Goal: Task Accomplishment & Management: Manage account settings

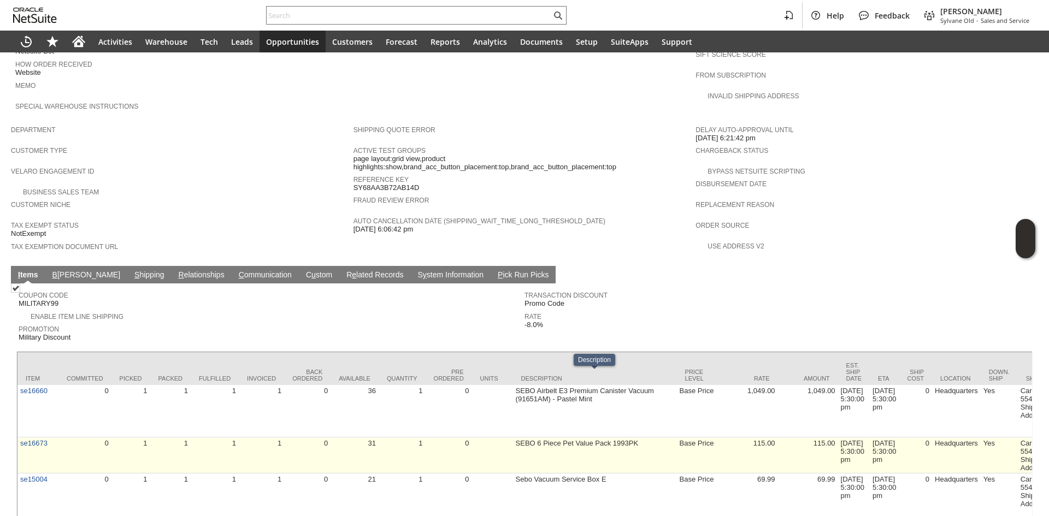
scroll to position [592, 0]
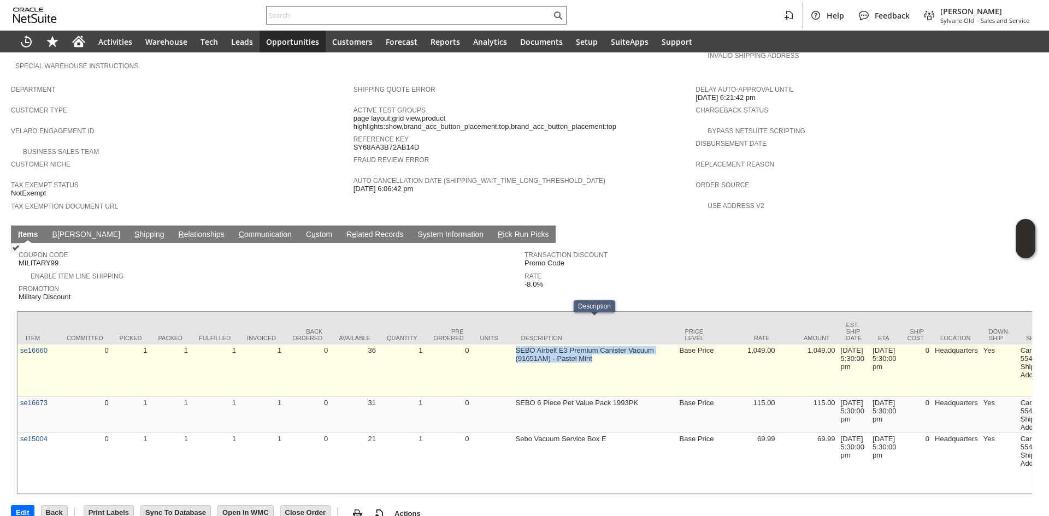
copy td "SEBO Airbelt E3 Premium Canister Vacuum (91651AM) - Pastel Mint"
drag, startPoint x: 516, startPoint y: 325, endPoint x: 605, endPoint y: 331, distance: 89.9
click at [605, 345] on td "SEBO Airbelt E3 Premium Canister Vacuum (91651AM) - Pastel Mint" at bounding box center [595, 371] width 164 height 52
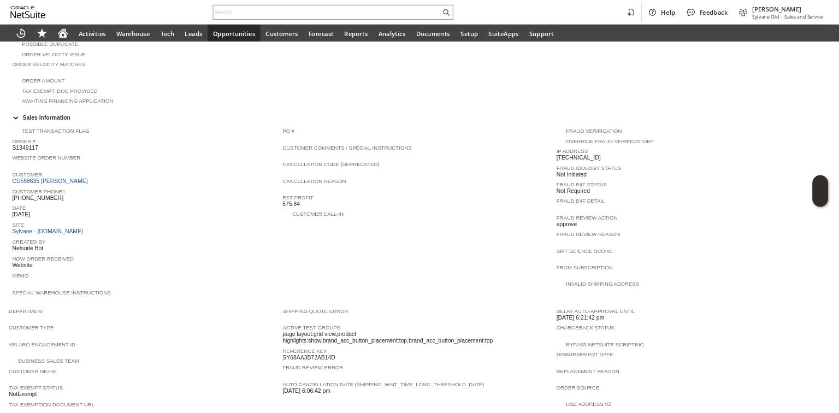
scroll to position [209, 0]
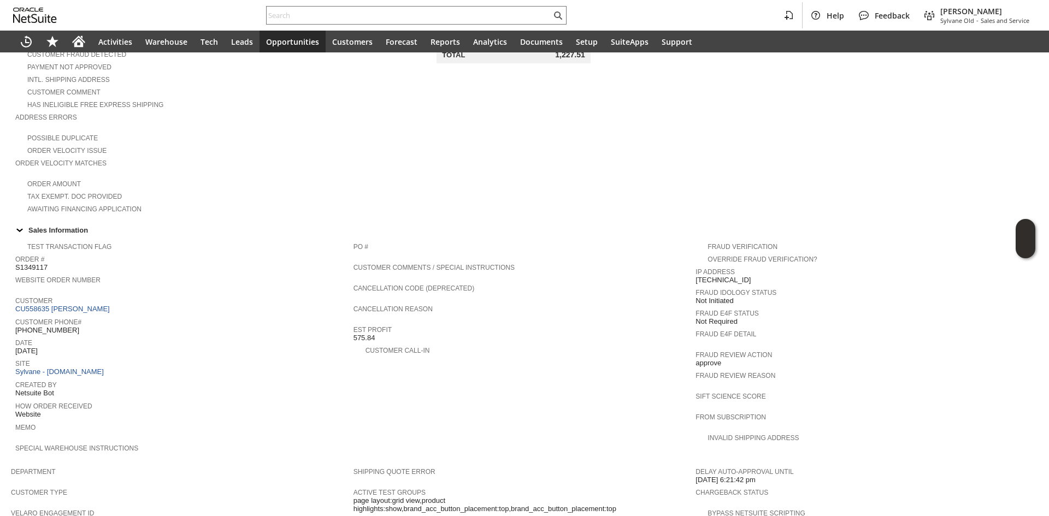
click at [68, 301] on td "Customer CU558635 Sarah m Mavila" at bounding box center [184, 304] width 338 height 21
click at [71, 305] on link "CU558635 Sarah m Mavila" at bounding box center [63, 309] width 97 height 8
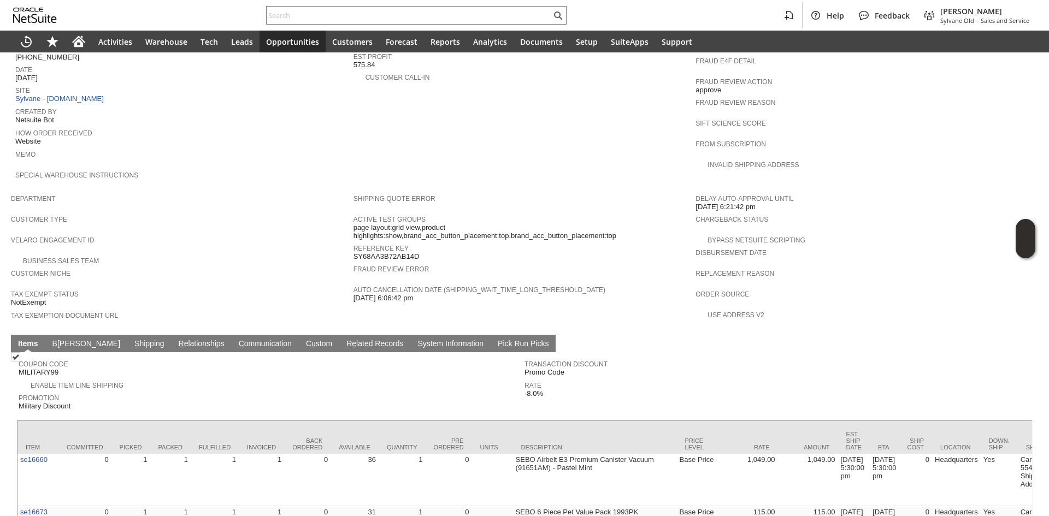
scroll to position [591, 0]
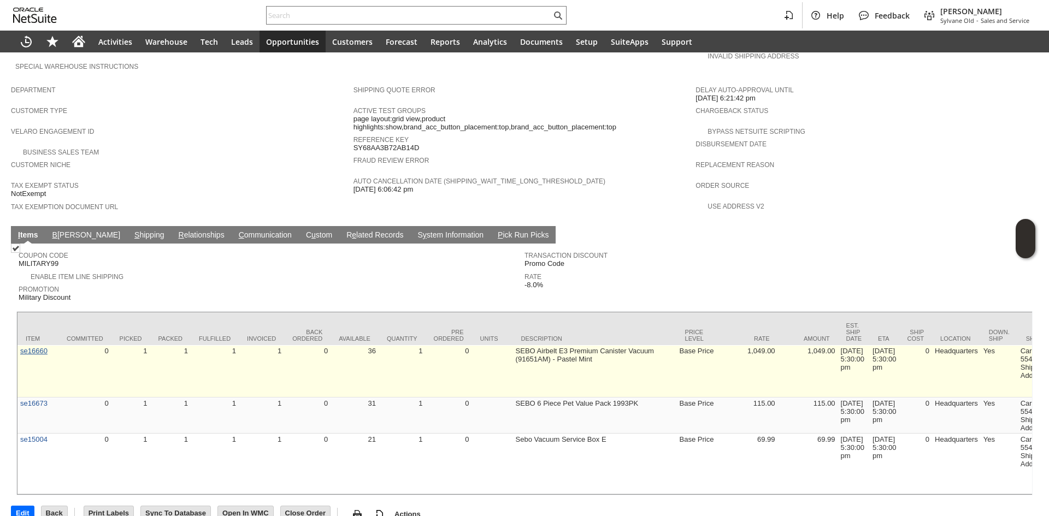
click at [48, 345] on td "se16660" at bounding box center [37, 371] width 41 height 52
click at [43, 347] on link "se16660" at bounding box center [33, 351] width 27 height 8
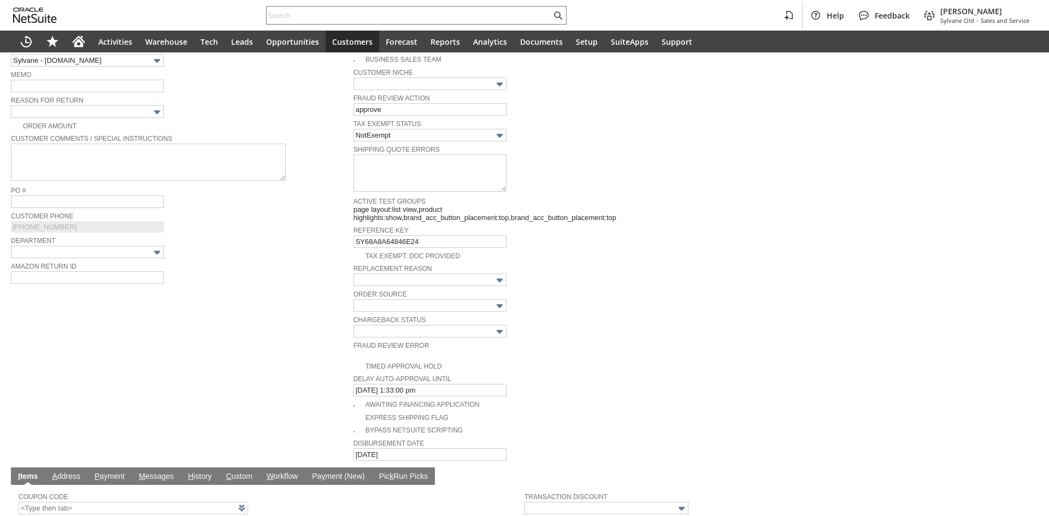
scroll to position [253, 0]
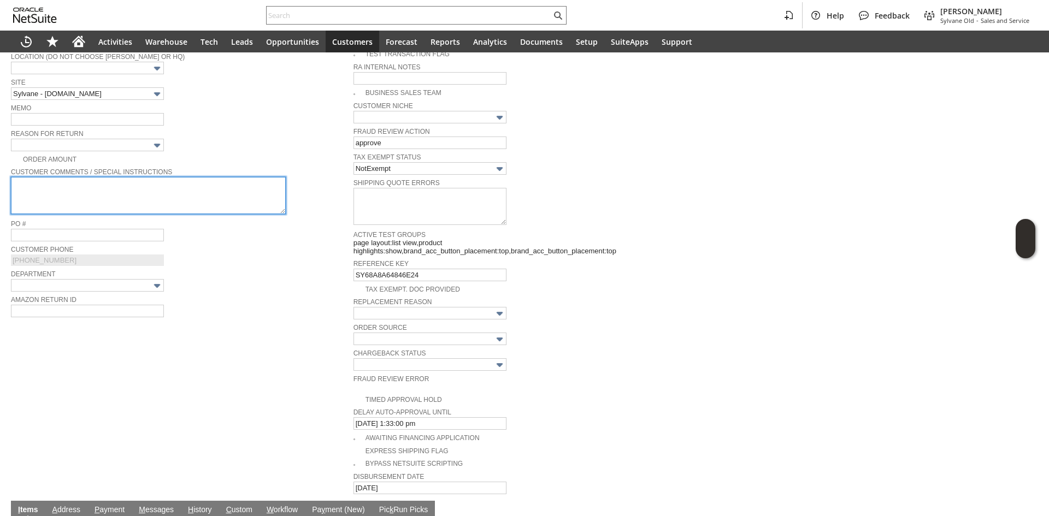
click at [97, 177] on textarea at bounding box center [148, 195] width 275 height 37
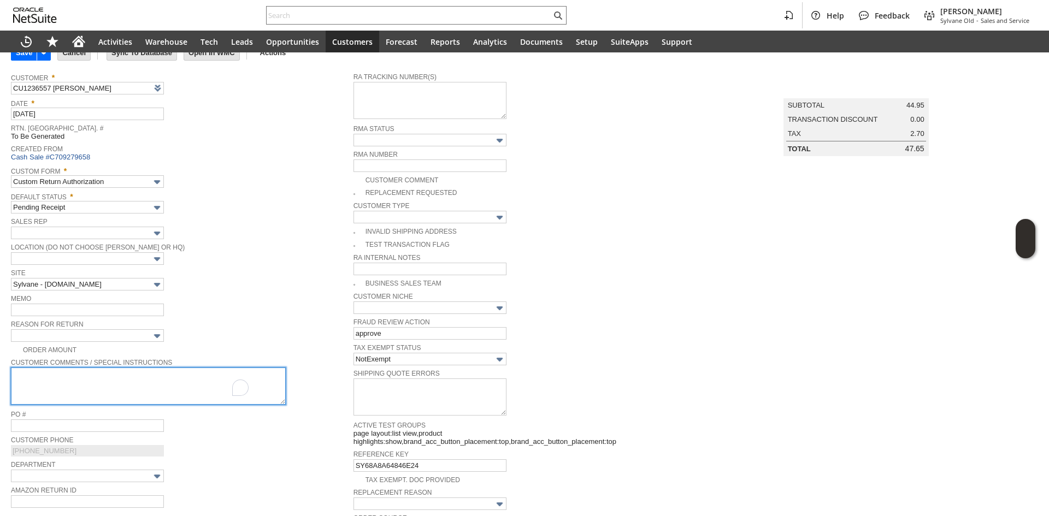
scroll to position [34, 0]
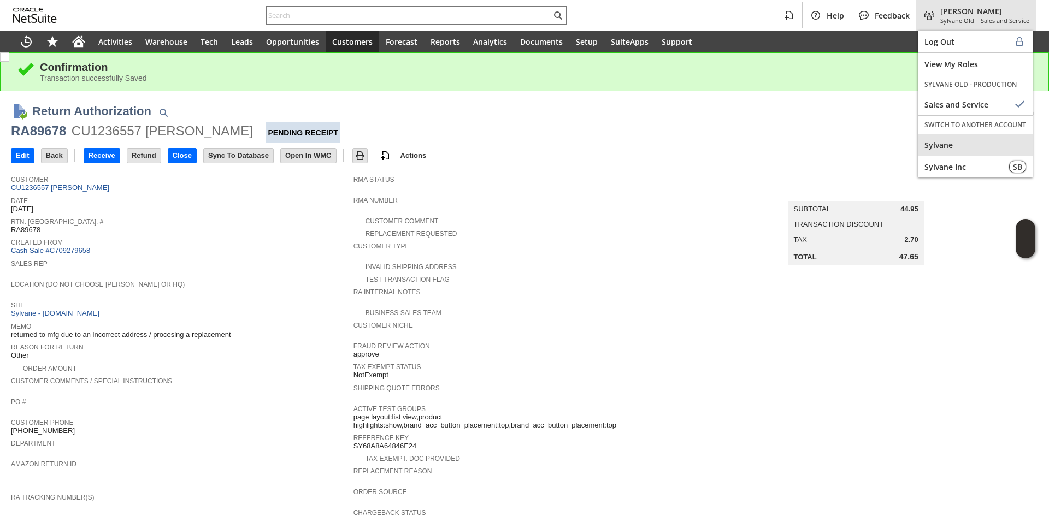
click at [946, 142] on span "Sylvane" at bounding box center [976, 145] width 102 height 10
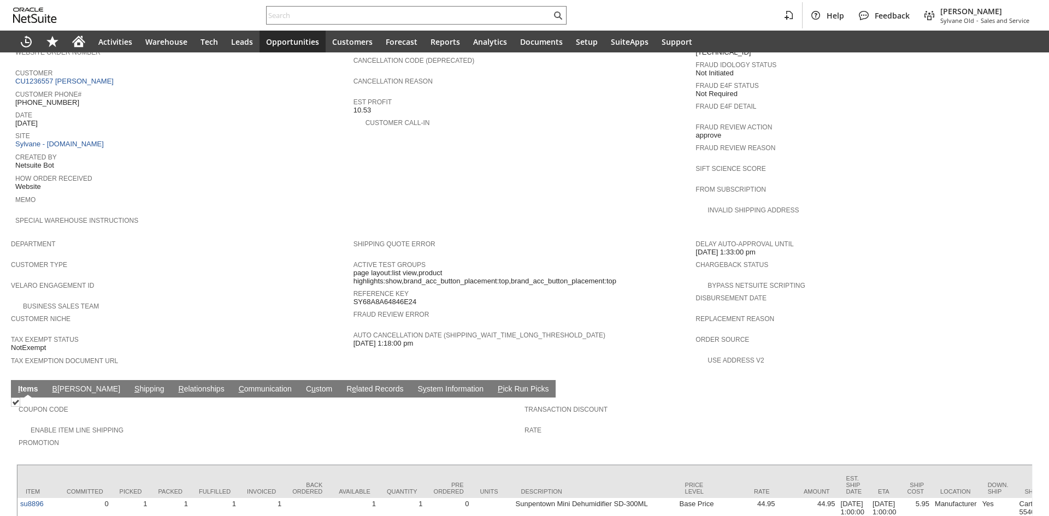
scroll to position [479, 0]
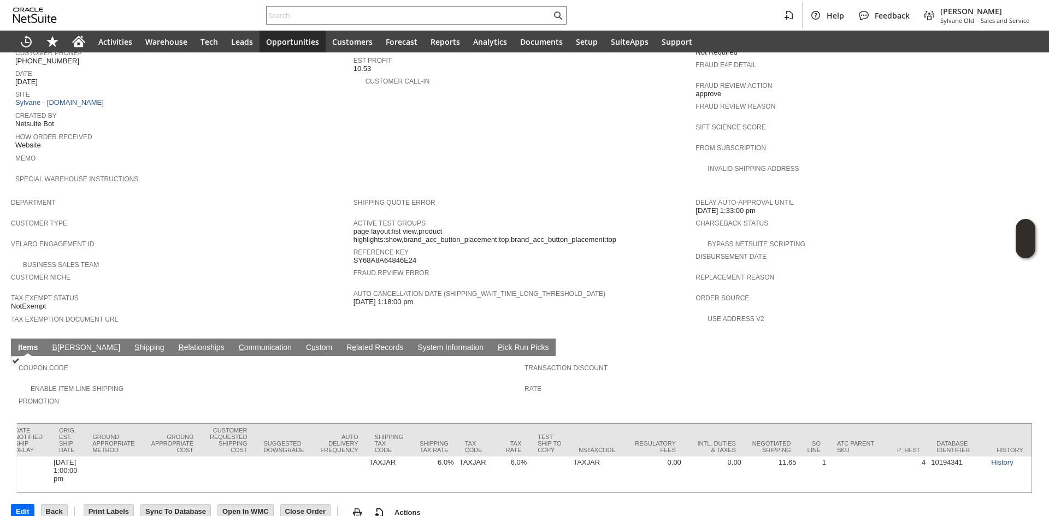
drag, startPoint x: 514, startPoint y: 405, endPoint x: 427, endPoint y: 414, distance: 86.7
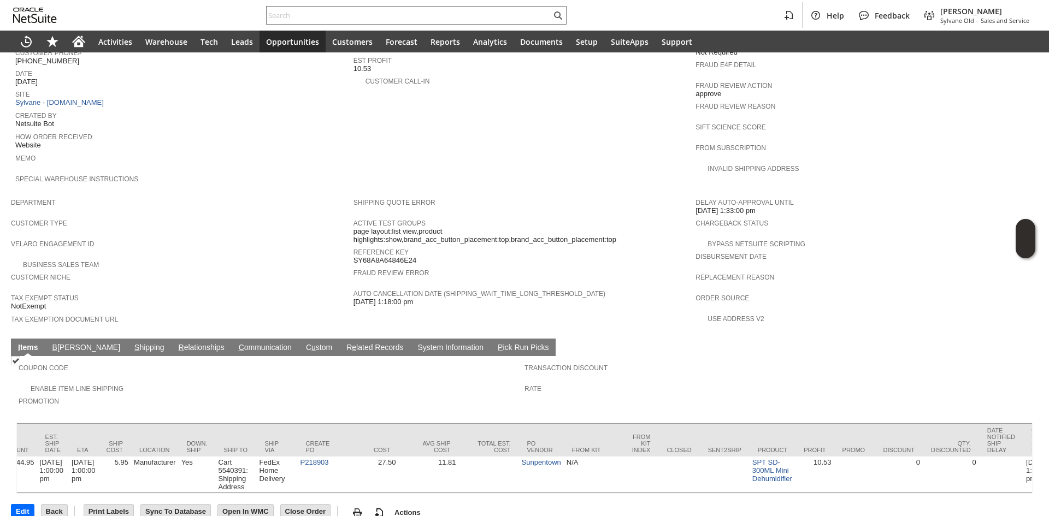
scroll to position [0, 662]
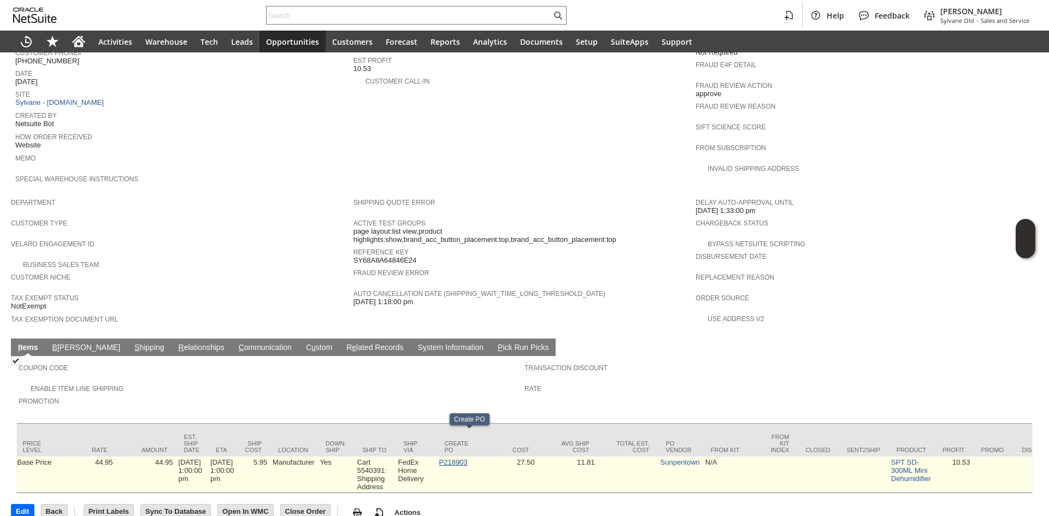
click at [468, 458] on link "P218903" at bounding box center [453, 462] width 28 height 8
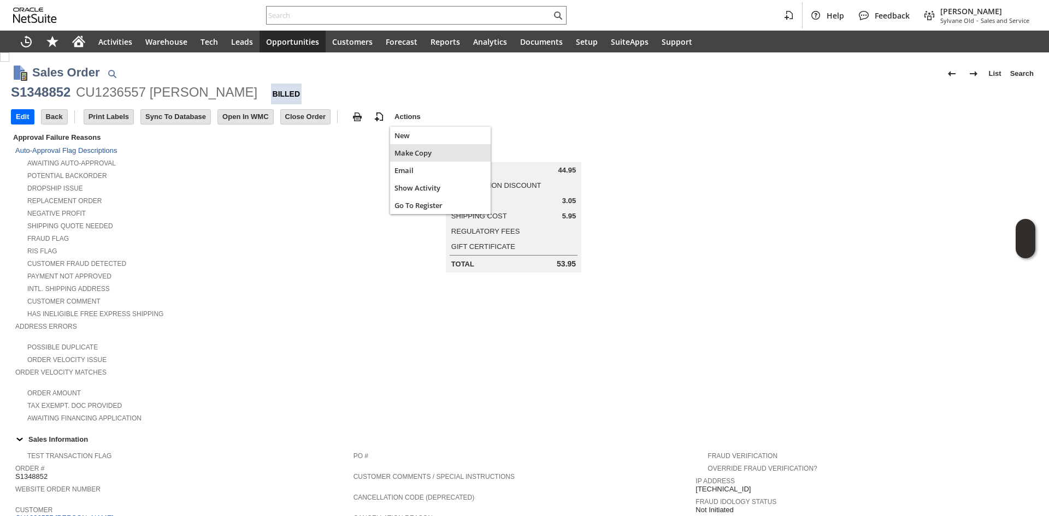
click at [401, 151] on span "Make Copy" at bounding box center [441, 153] width 92 height 10
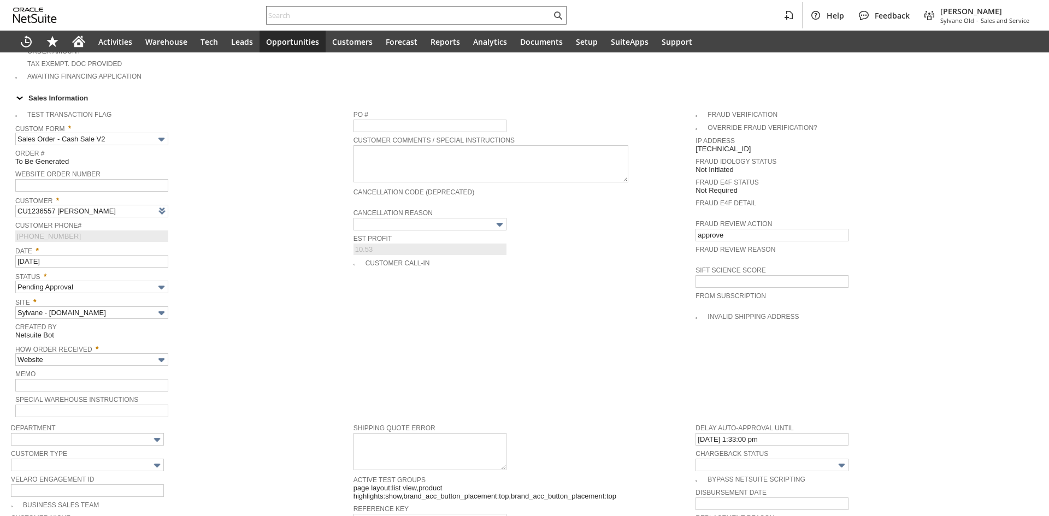
scroll to position [328, 0]
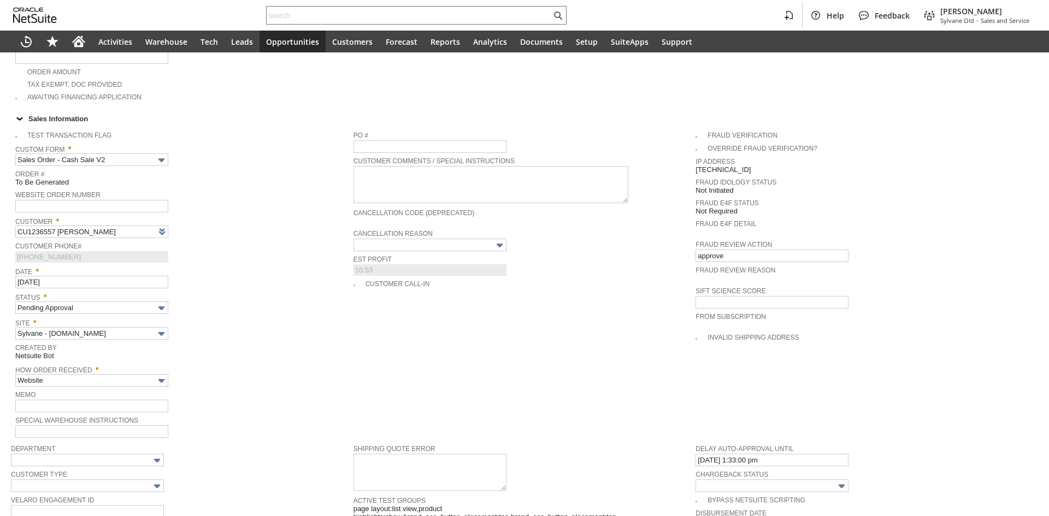
type input "Headquarters - Phone/Fax"
type input "su8896"
type input "OK"
type input "Make Copy"
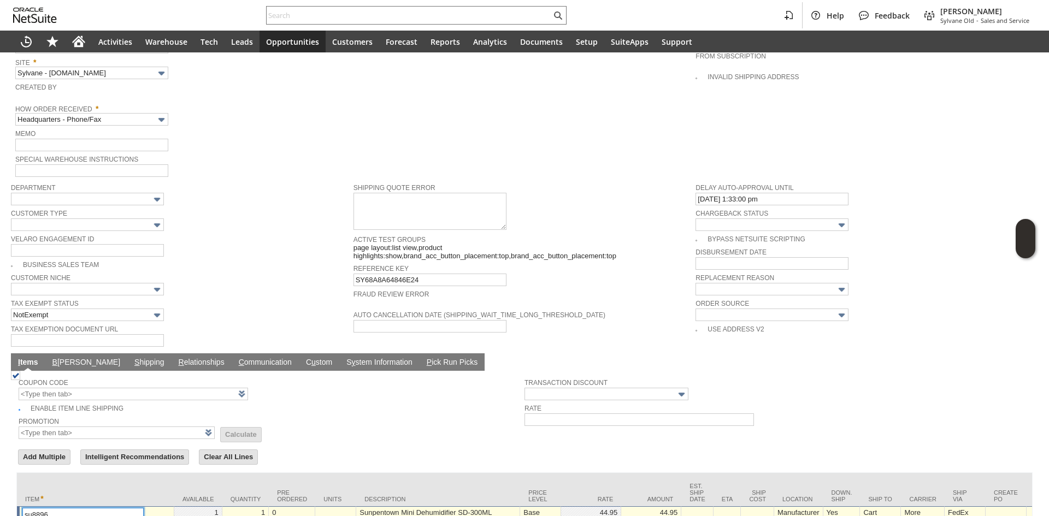
type input "Intelligent Recommendations¹⁰"
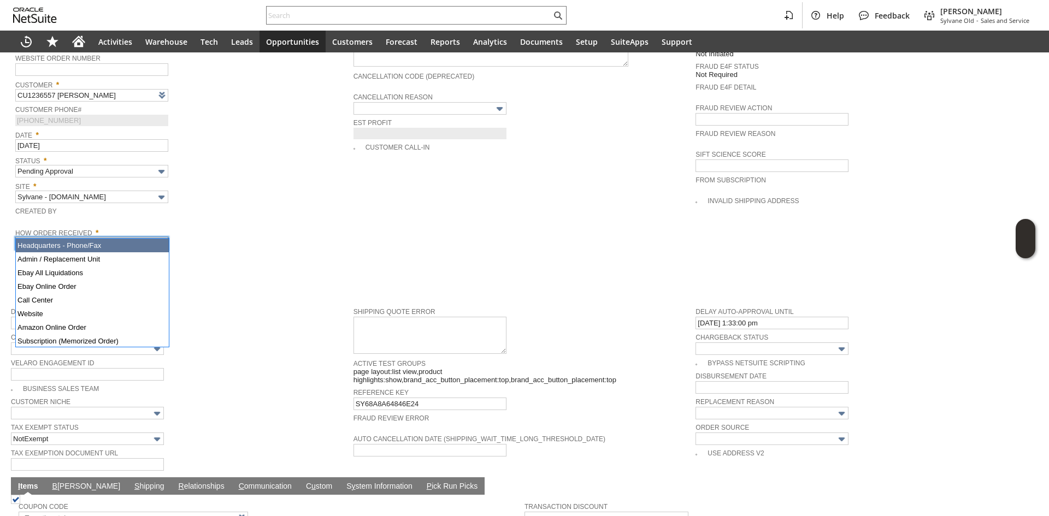
click at [139, 236] on form "Sales Order List Search More Add To Shortcuts To Be Generated Billed Go Save Sa…" at bounding box center [524, 34] width 1027 height 887
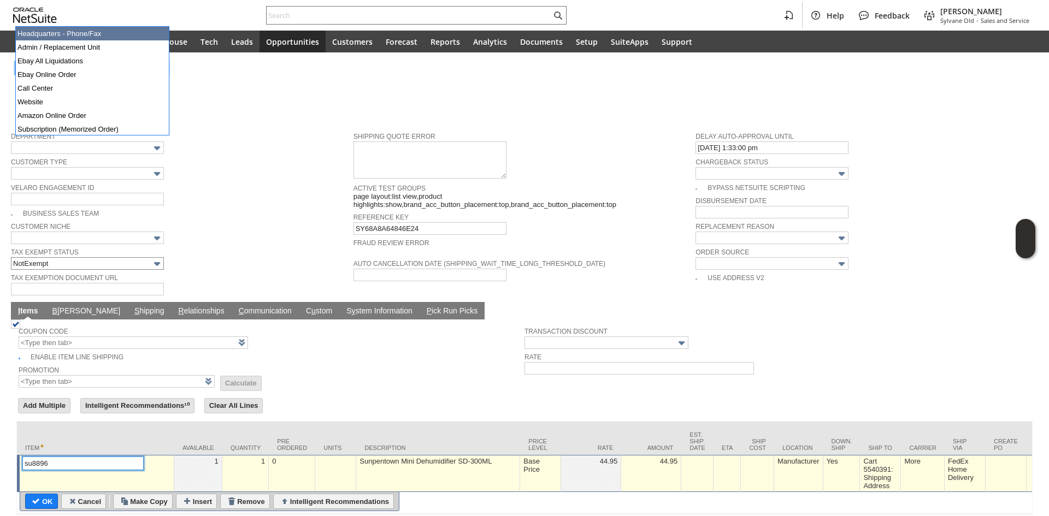
scroll to position [630, 0]
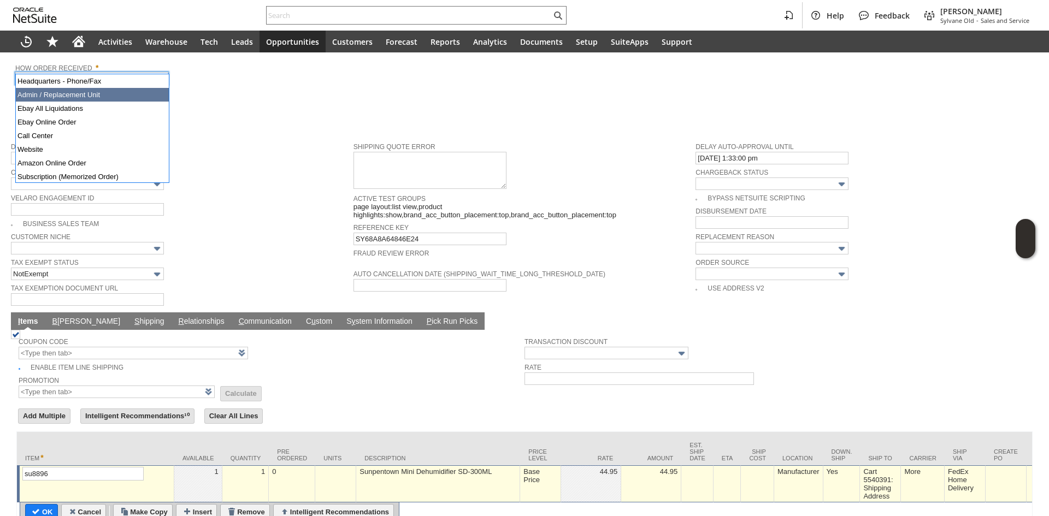
type input "Admin / Replacement Unit"
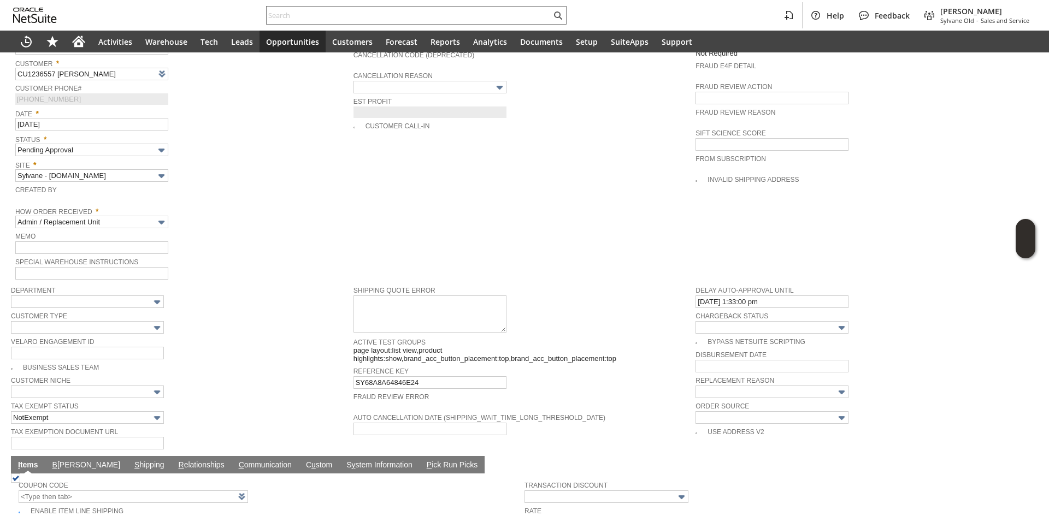
scroll to position [466, 0]
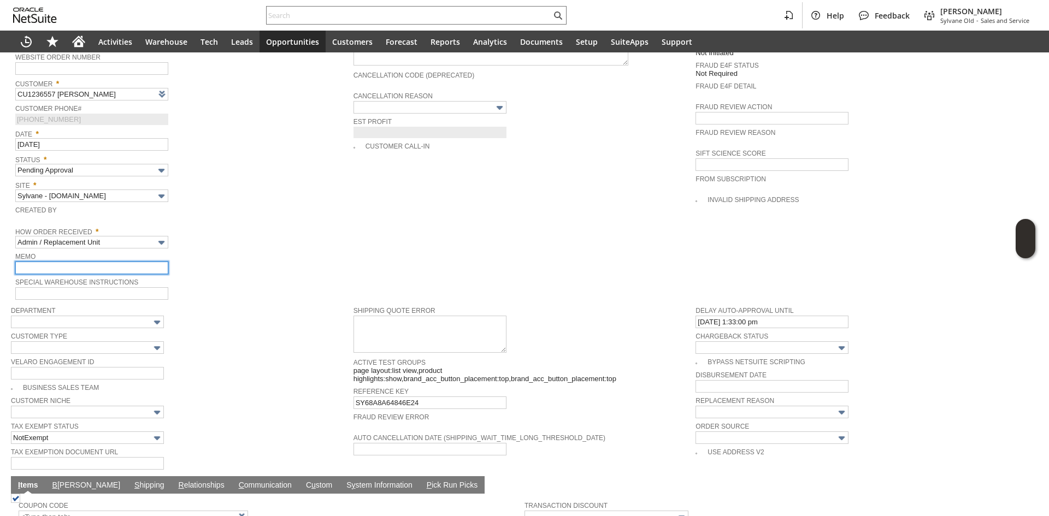
click at [105, 262] on input "text" at bounding box center [91, 268] width 153 height 13
type input "Replacement order"
click at [529, 231] on td "PO # Customer Comments / Special Instructions Cancellation Code (deprecated) Ca…" at bounding box center [525, 144] width 343 height 313
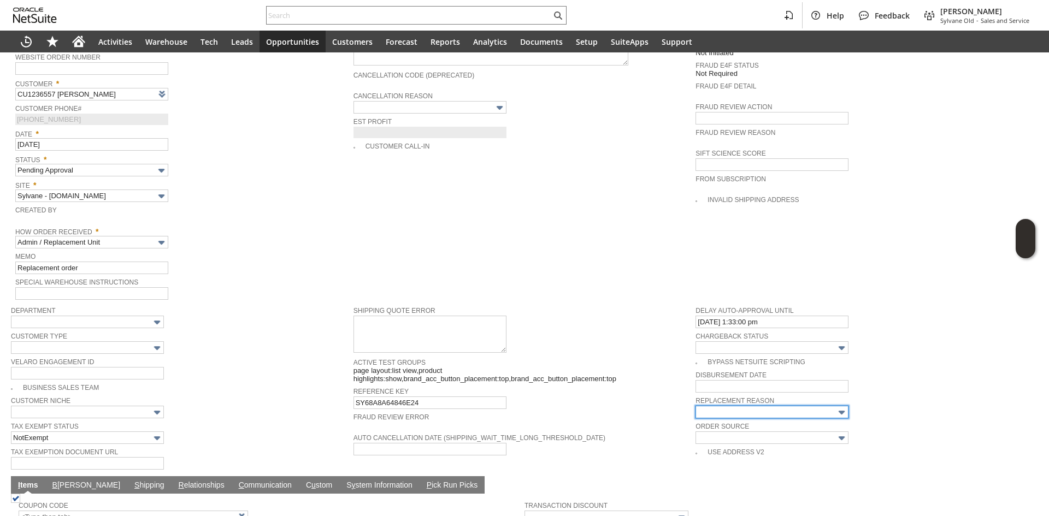
click at [715, 406] on input "text" at bounding box center [772, 412] width 153 height 13
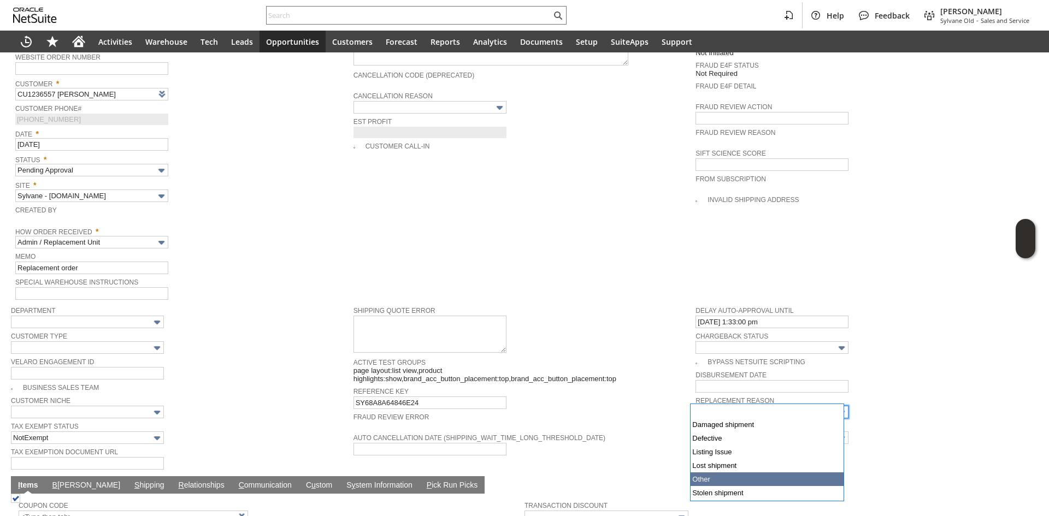
type input "Other"
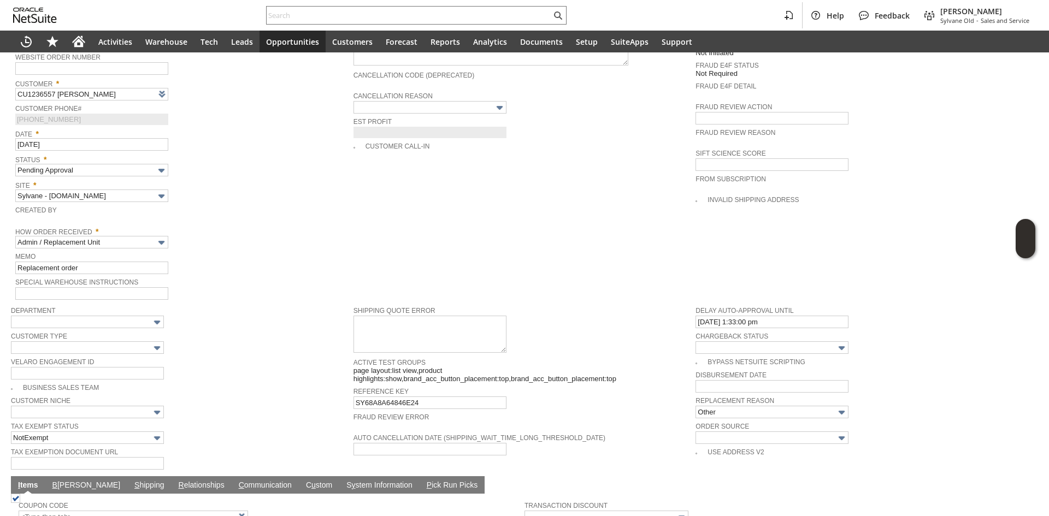
click at [618, 431] on span "Auto Cancellation Date (shipping_wait_time_long_threshold_date)" at bounding box center [522, 437] width 337 height 12
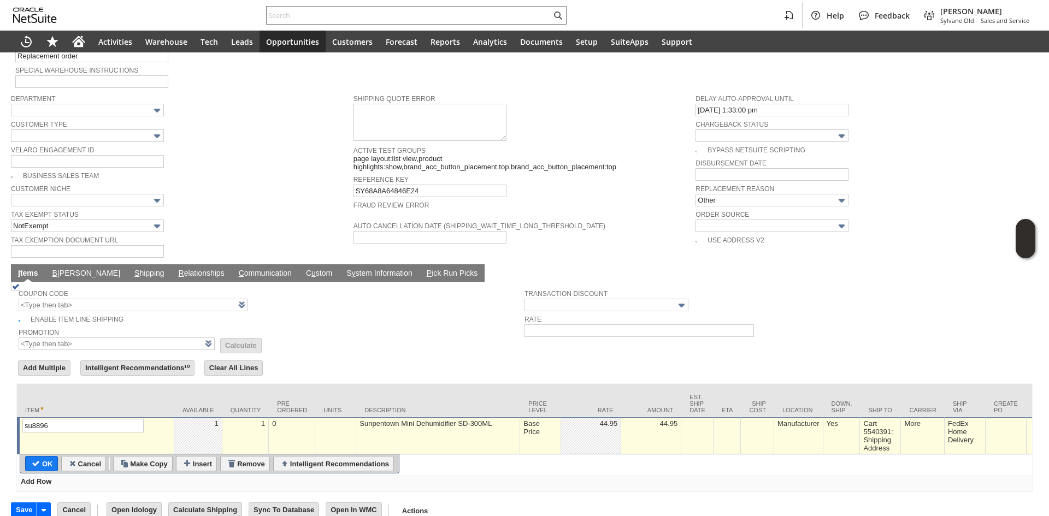
scroll to position [684, 0]
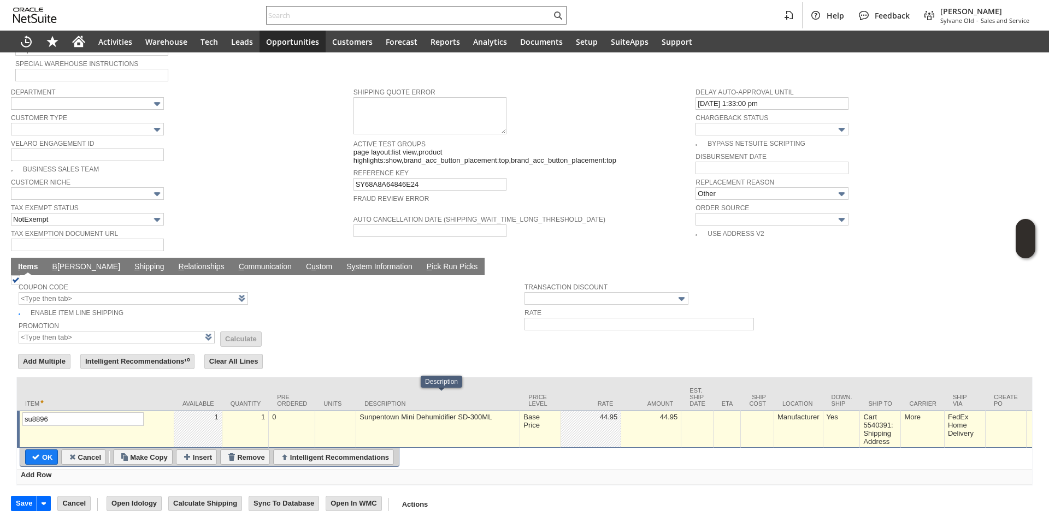
click at [544, 416] on td "Base Price" at bounding box center [540, 429] width 41 height 37
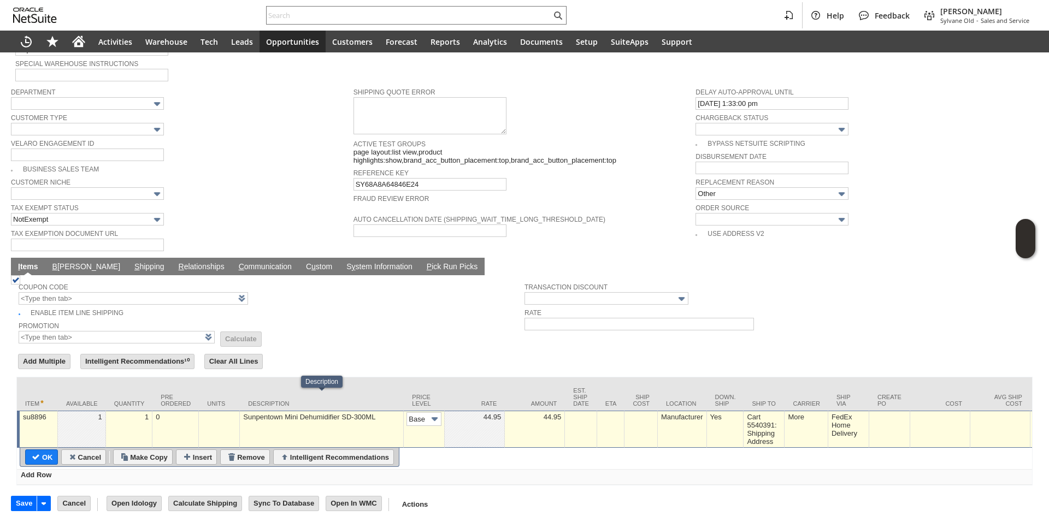
scroll to position [0, 16]
click at [433, 413] on img at bounding box center [434, 419] width 13 height 13
click at [430, 413] on img at bounding box center [434, 419] width 13 height 13
drag, startPoint x: 404, startPoint y: 449, endPoint x: 408, endPoint y: 454, distance: 6.6
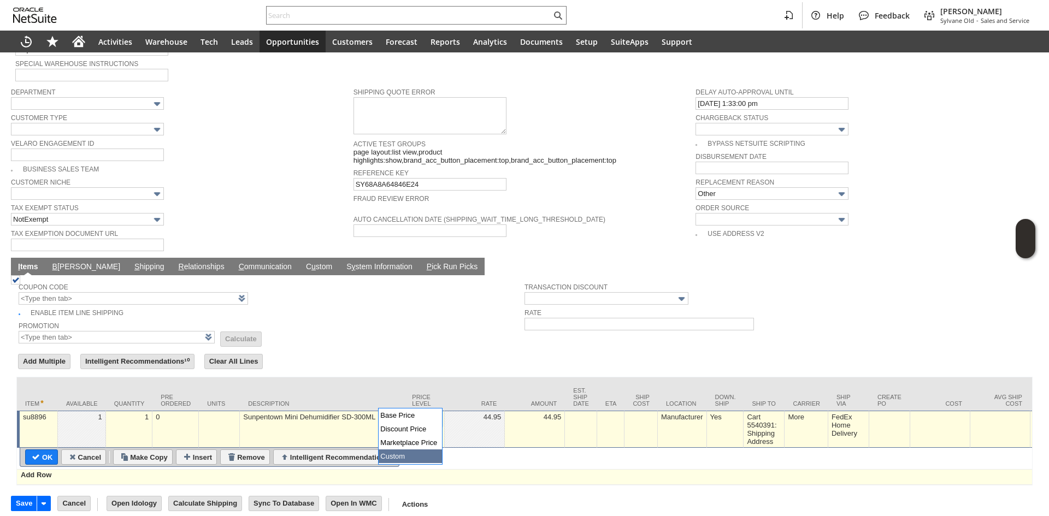
type input "Custom"
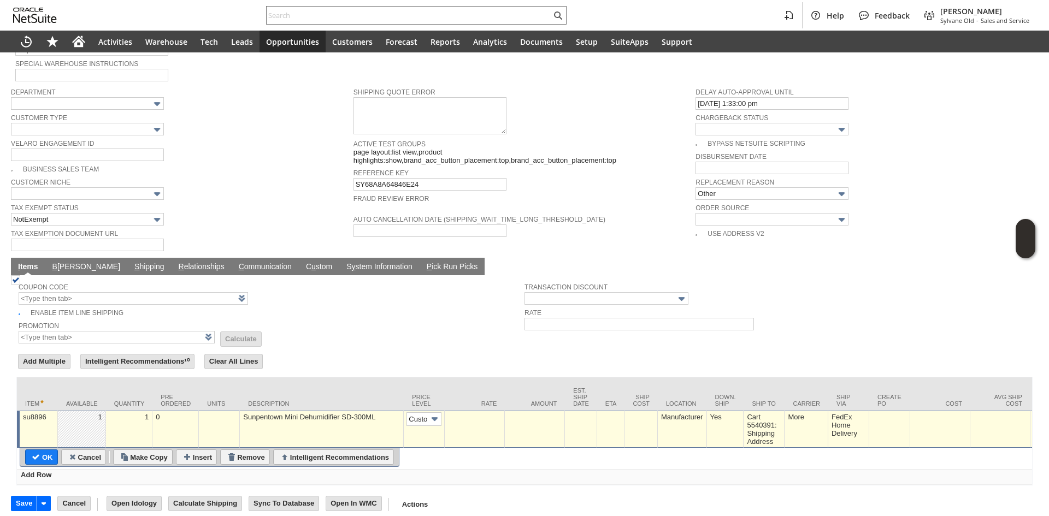
click at [456, 411] on td at bounding box center [475, 429] width 60 height 37
type input "0.00"
drag, startPoint x: 40, startPoint y: 443, endPoint x: 63, endPoint y: 245, distance: 198.7
click at [40, 450] on input "OK" at bounding box center [42, 457] width 32 height 14
type input "Add"
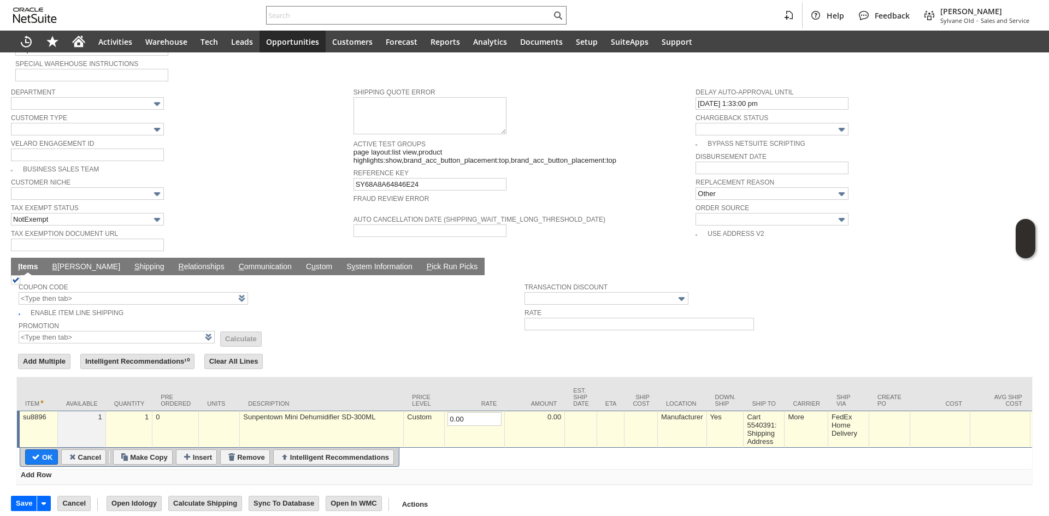
type input "Copy Previous"
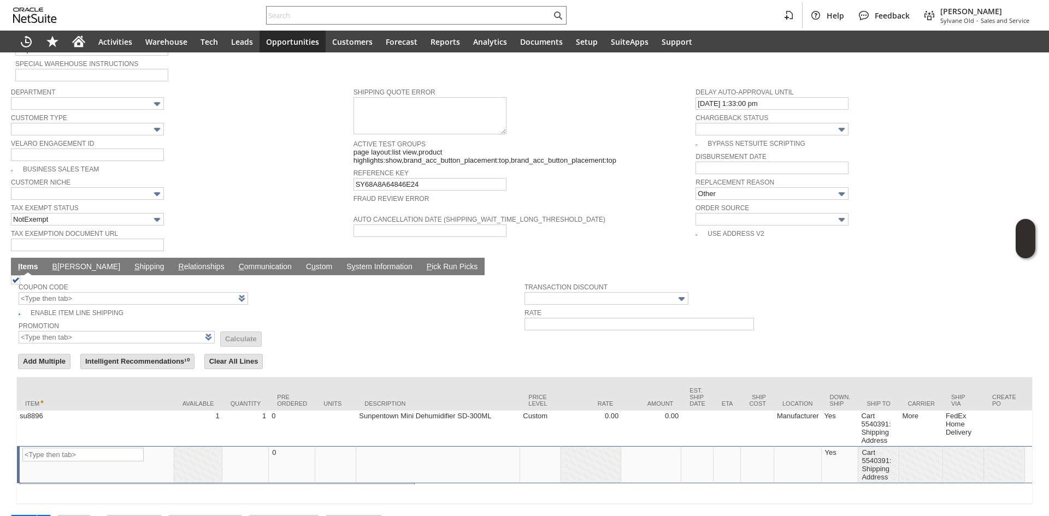
click at [63, 258] on td "B illing" at bounding box center [86, 266] width 82 height 17
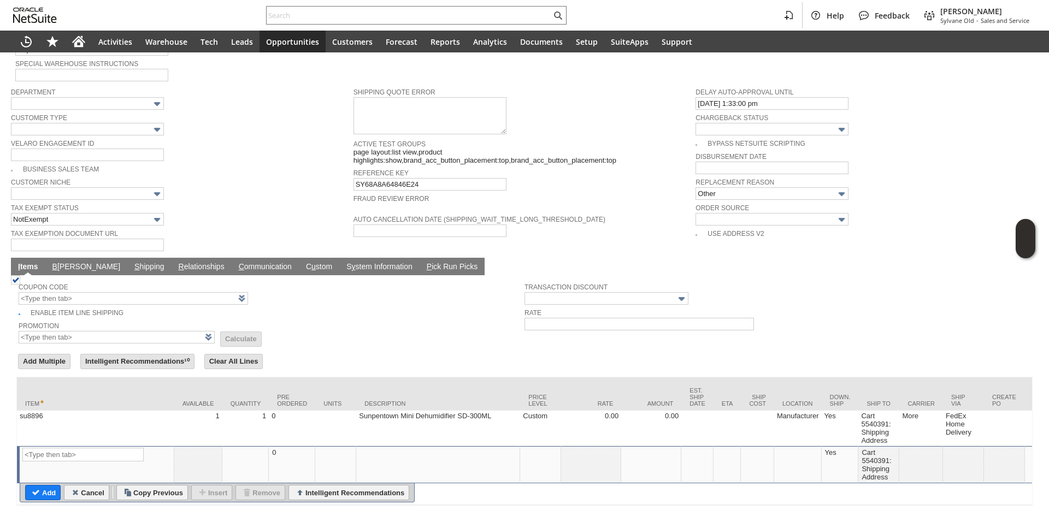
click at [70, 262] on link "B illing" at bounding box center [86, 267] width 73 height 10
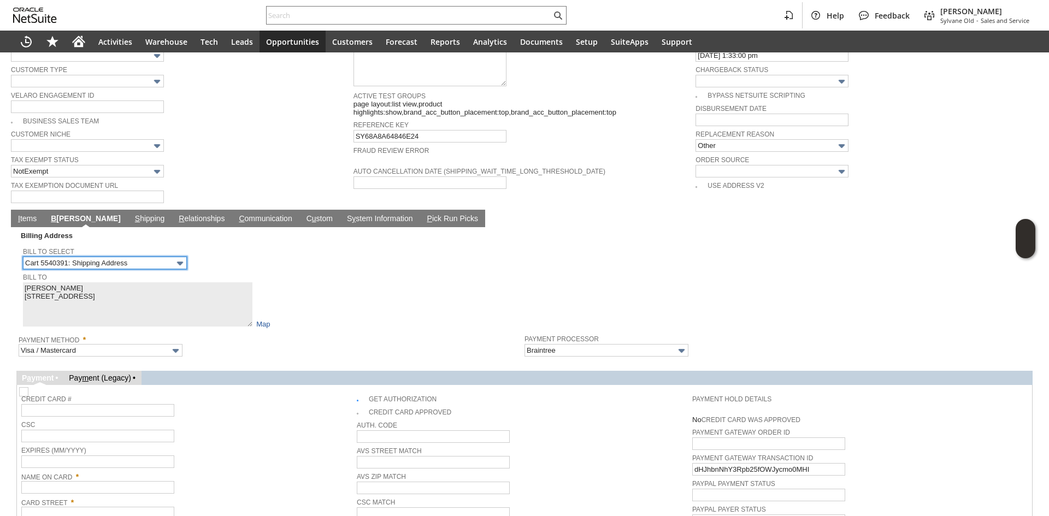
scroll to position [739, 0]
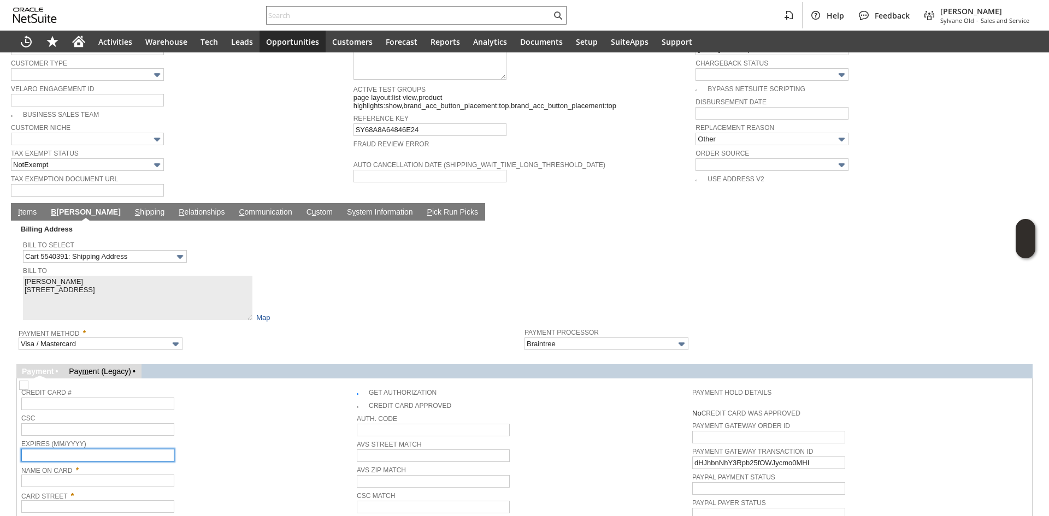
click at [81, 449] on input "text" at bounding box center [97, 455] width 153 height 13
click at [81, 475] on input "text" at bounding box center [97, 481] width 153 height 13
paste input "1919 MARKET ST"
type input "1919 MARKET ST"
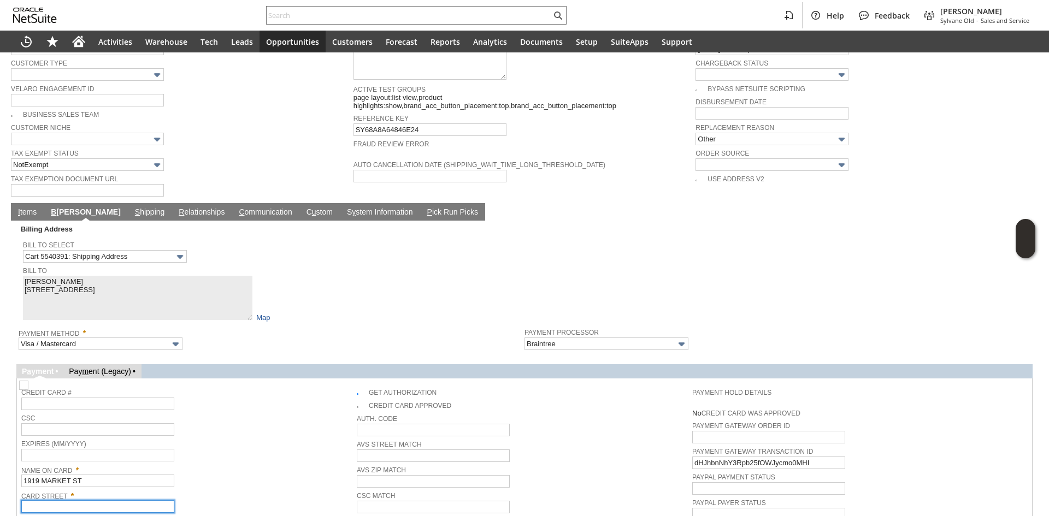
click at [70, 501] on input "text" at bounding box center [97, 507] width 153 height 13
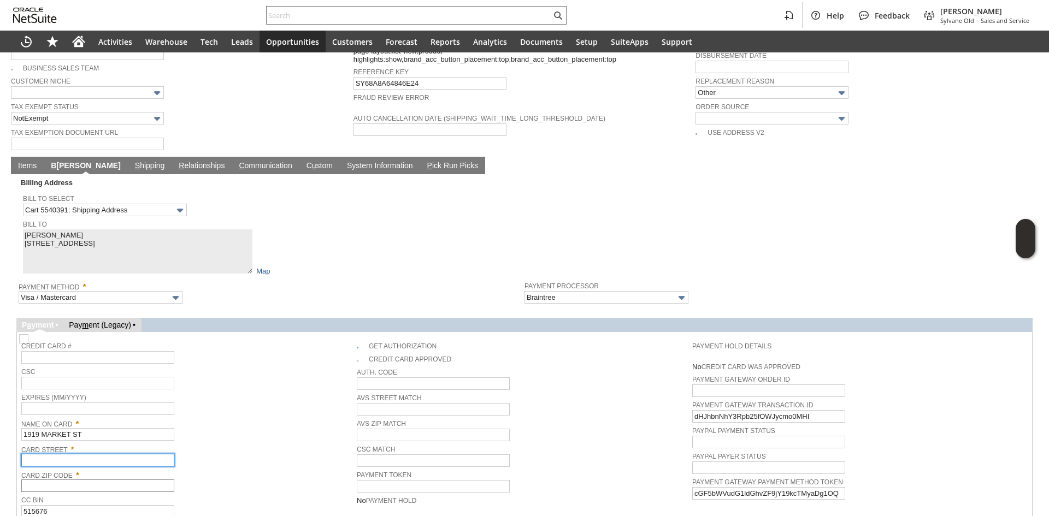
scroll to position [793, 0]
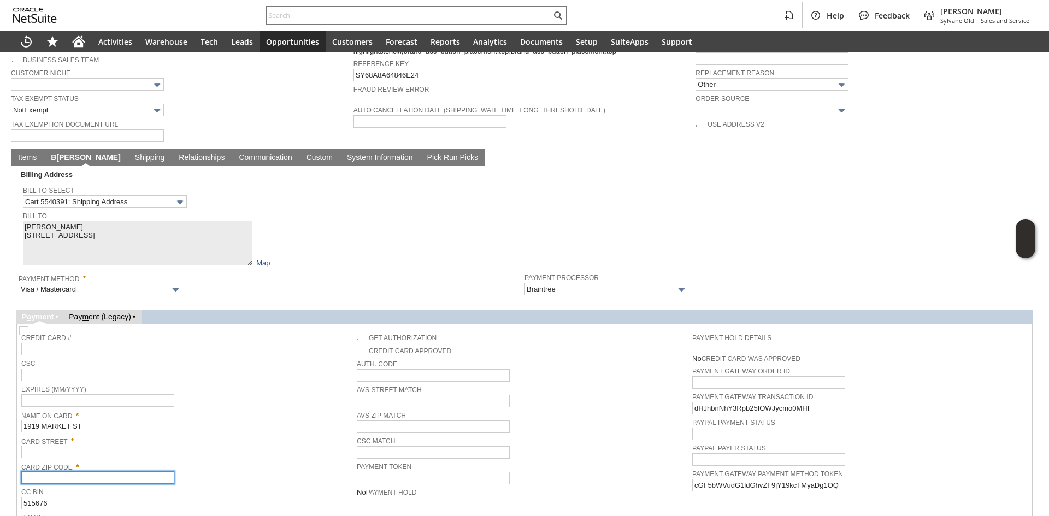
click at [57, 472] on input "text" at bounding box center [97, 478] width 153 height 13
paste input "19103"
type input "19103"
click at [284, 408] on div "Name On Card * 1919 MARKET ST" at bounding box center [186, 420] width 330 height 25
click at [88, 446] on input "text" at bounding box center [97, 452] width 153 height 13
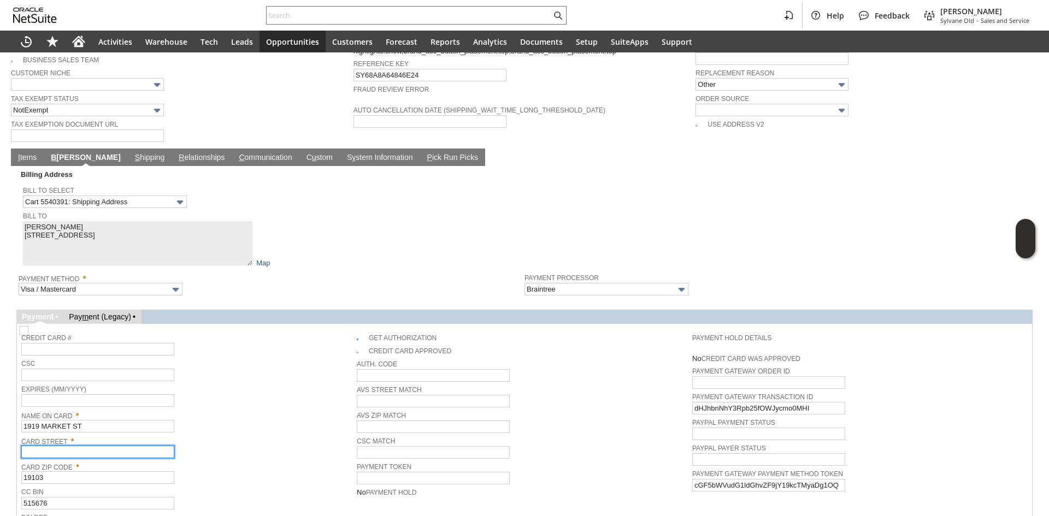
paste input "1919 MARKET ST"
type input "1919 MARKET ST"
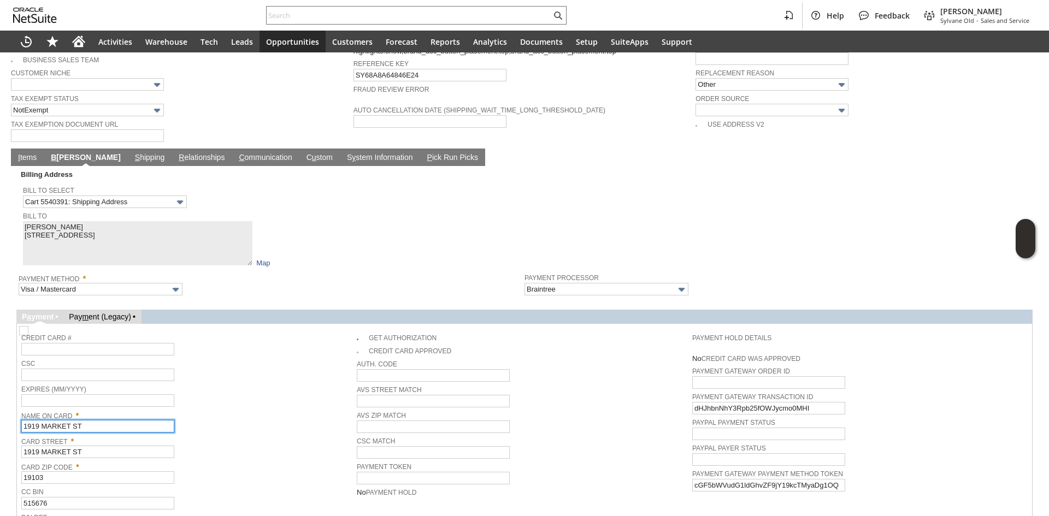
drag, startPoint x: 68, startPoint y: 409, endPoint x: 118, endPoint y: 400, distance: 51.1
click at [67, 420] on input "1919 MARKET ST" at bounding box center [97, 426] width 153 height 13
paste input "Martin M Ryan"
type input "Martin M Ryan"
click at [199, 408] on span "Name On Card *" at bounding box center [186, 414] width 330 height 12
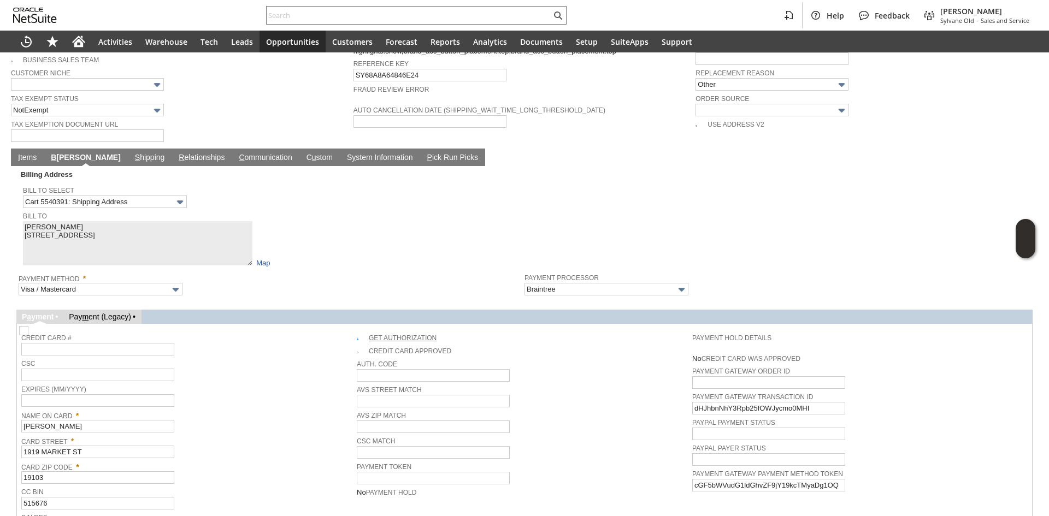
click at [369, 334] on link "Get Authorization" at bounding box center [403, 338] width 68 height 8
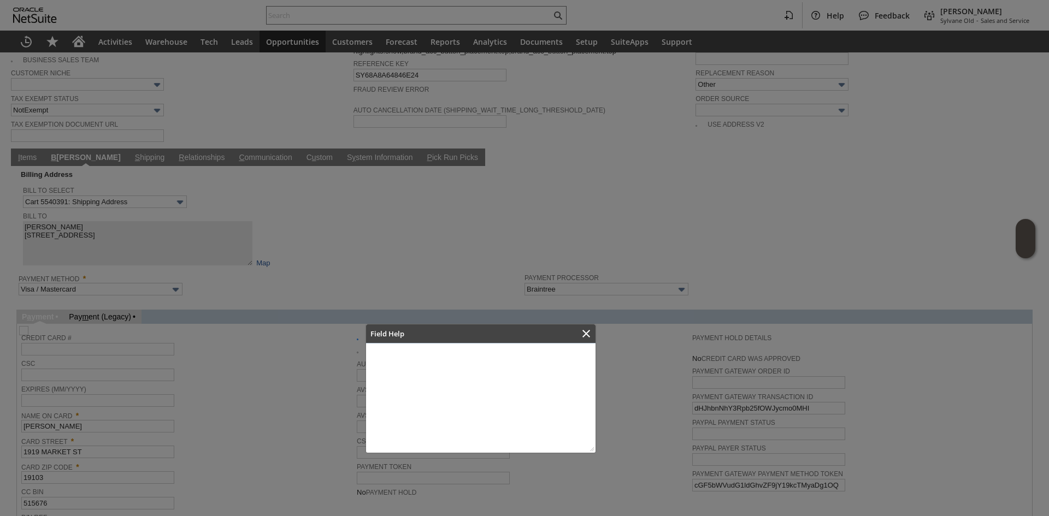
click at [358, 314] on div at bounding box center [524, 258] width 1049 height 516
drag, startPoint x: 584, startPoint y: 332, endPoint x: 464, endPoint y: 320, distance: 119.7
click at [583, 332] on icon "Close" at bounding box center [586, 333] width 13 height 13
click at [581, 338] on icon "Close" at bounding box center [586, 333] width 13 height 13
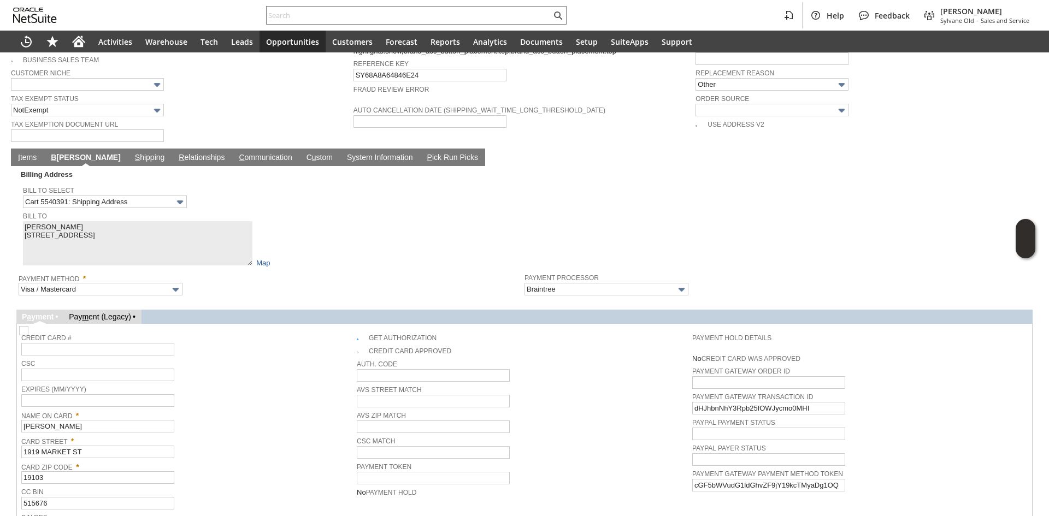
click at [352, 328] on td "Credit Card #" at bounding box center [189, 342] width 336 height 28
drag, startPoint x: 361, startPoint y: 321, endPoint x: 320, endPoint y: 339, distance: 45.5
click at [28, 326] on img at bounding box center [23, 330] width 9 height 9
checkbox input "false"
click at [295, 357] on span "CSC" at bounding box center [186, 363] width 330 height 12
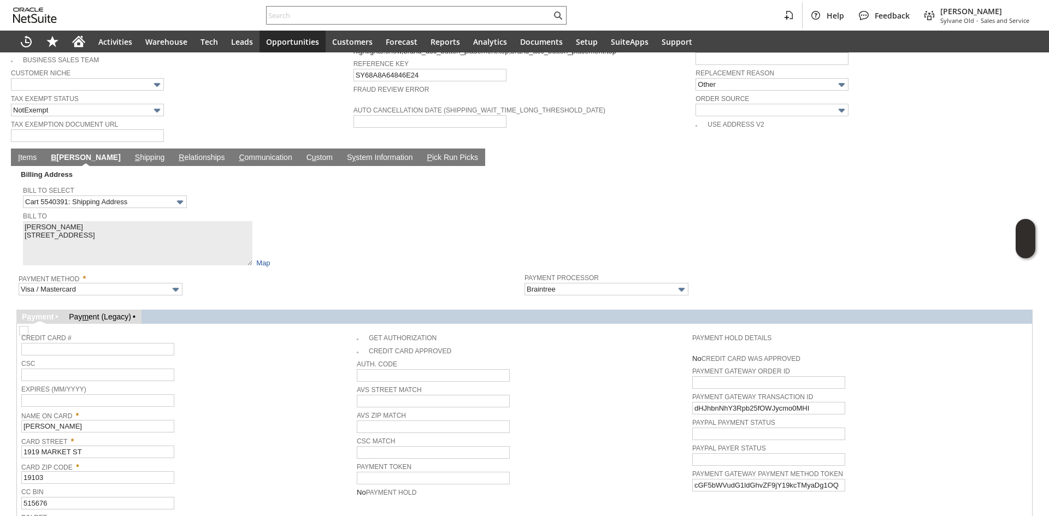
click at [236, 153] on link "C ommunication" at bounding box center [265, 158] width 58 height 10
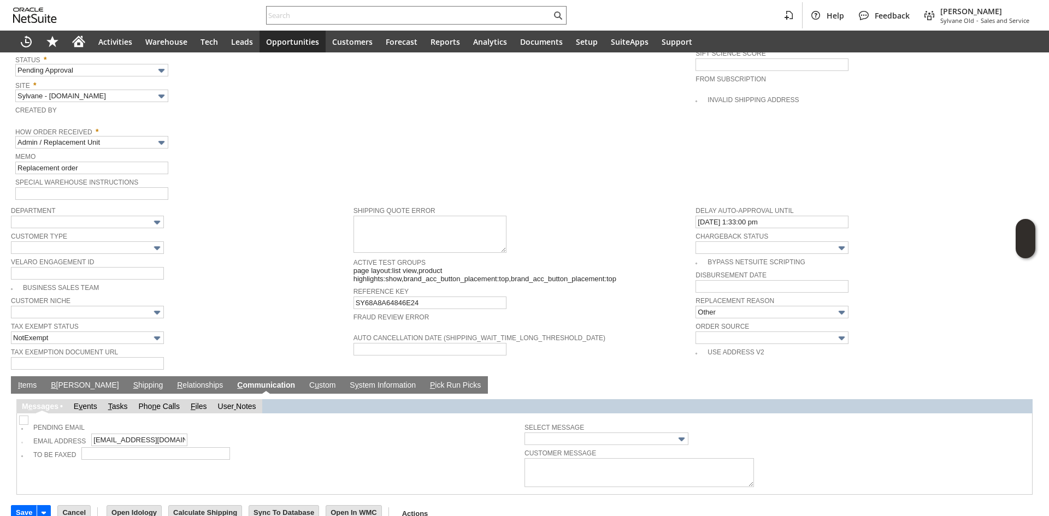
click at [28, 381] on link "I tems" at bounding box center [27, 386] width 24 height 10
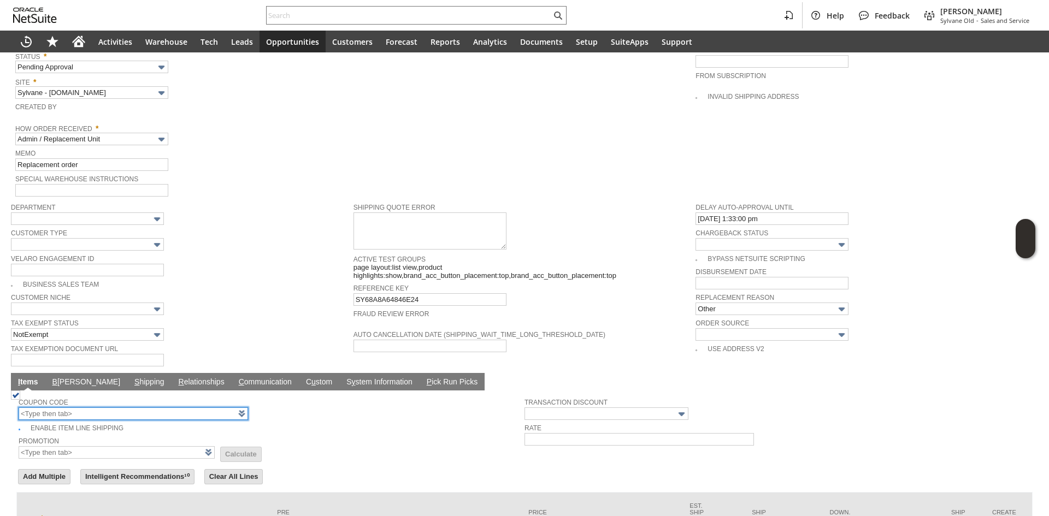
scroll to position [540, 0]
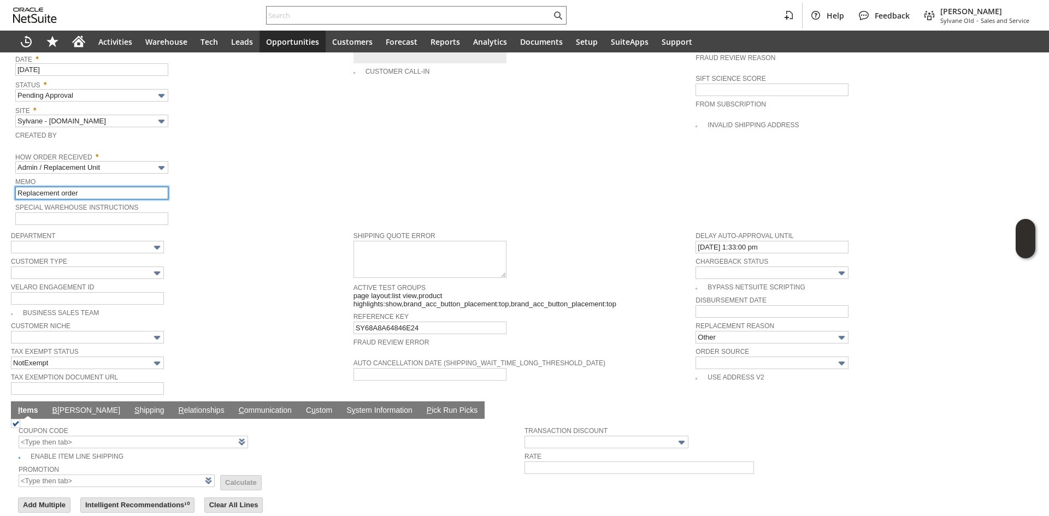
click at [132, 187] on input "Replacement order" at bounding box center [91, 193] width 153 height 13
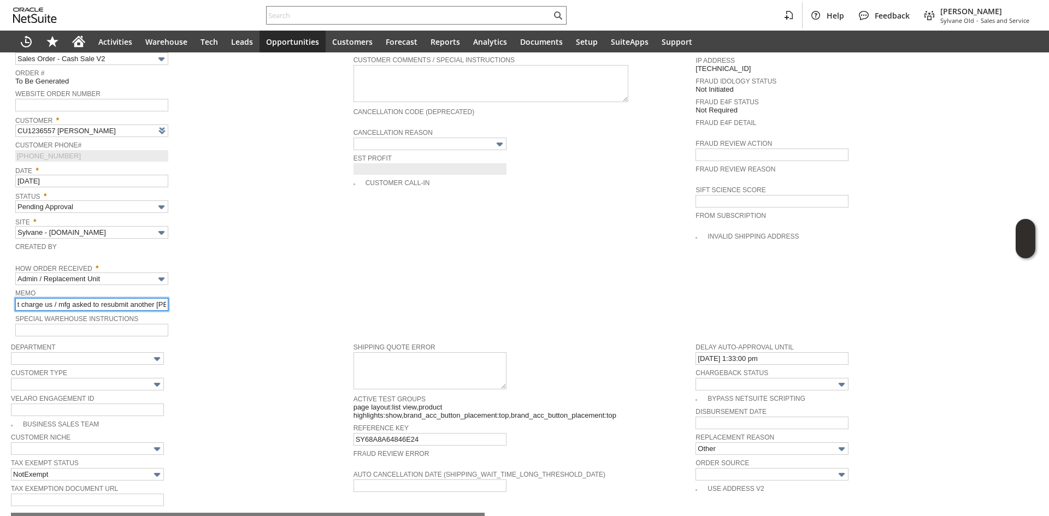
scroll to position [377, 0]
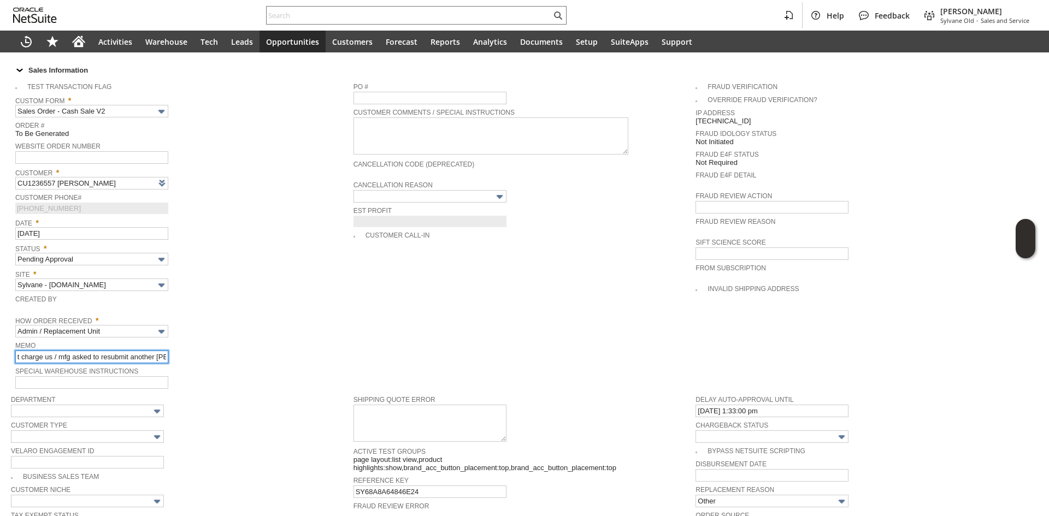
click at [58, 351] on input "Replacement order / should not charge us / mfg asked to resubmit another PO" at bounding box center [91, 357] width 153 height 13
click at [132, 351] on input "Replacement order / should not charge us / mfg asked to resubmit another PO" at bounding box center [91, 357] width 153 height 13
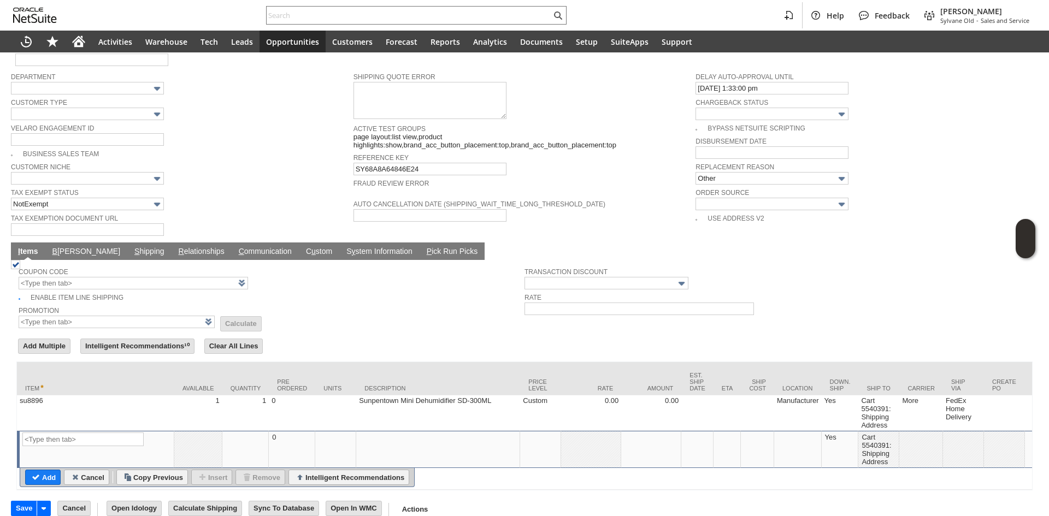
scroll to position [704, 0]
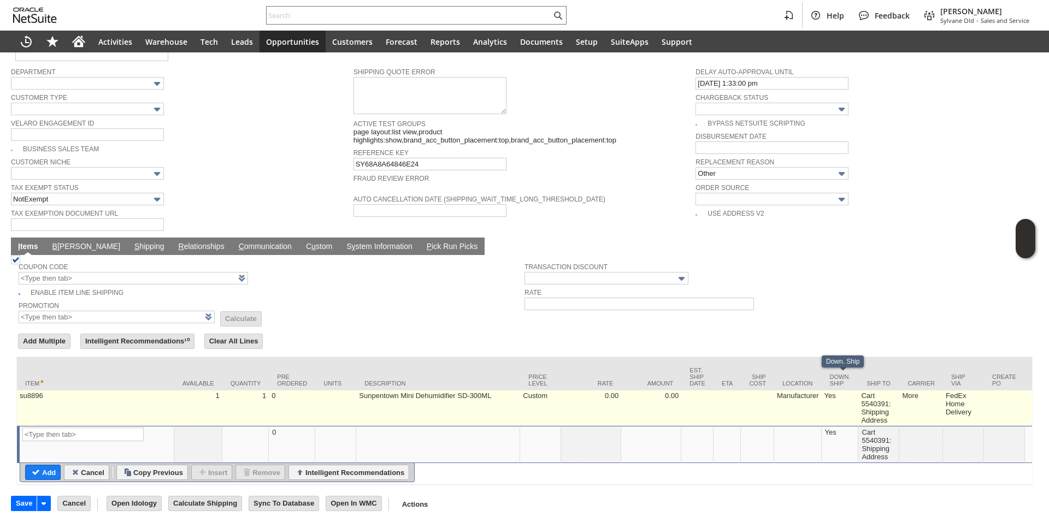
type input "Replacement order / should not charge us, order returend to mfg due to incorrec…"
click at [854, 393] on td "Yes" at bounding box center [840, 409] width 37 height 36
type input "OK"
type input "Make Copy"
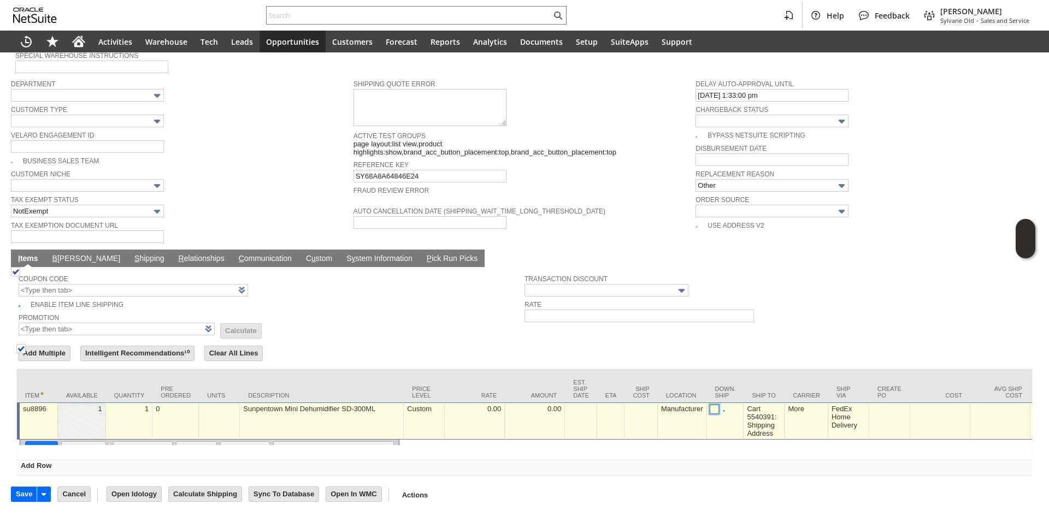
scroll to position [683, 0]
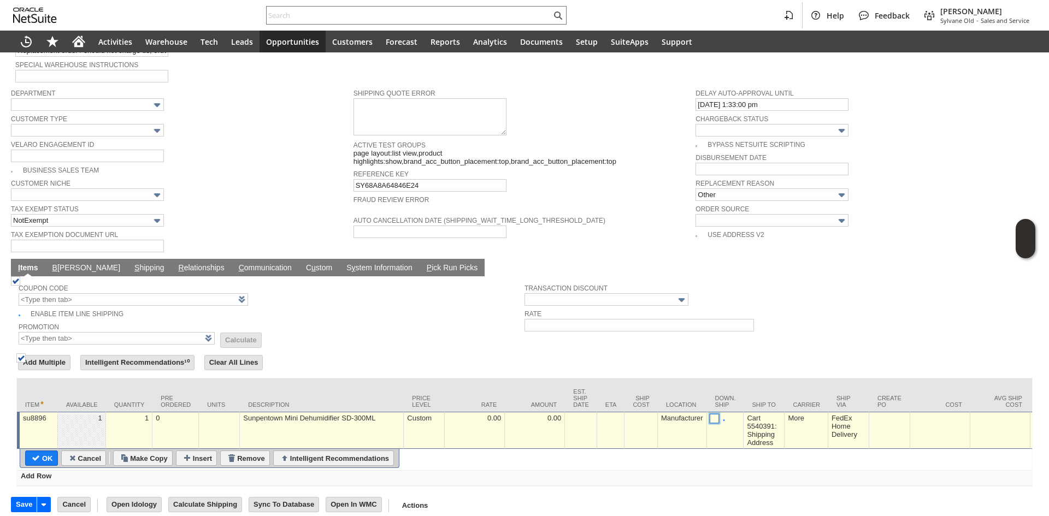
click at [760, 424] on div "Cart 5540391: Shipping Address" at bounding box center [763, 431] width 35 height 34
click at [787, 324] on td "Transaction Discount Rate" at bounding box center [778, 312] width 506 height 67
click at [767, 421] on div "Cart 5540391: Shipping Address" at bounding box center [763, 431] width 35 height 34
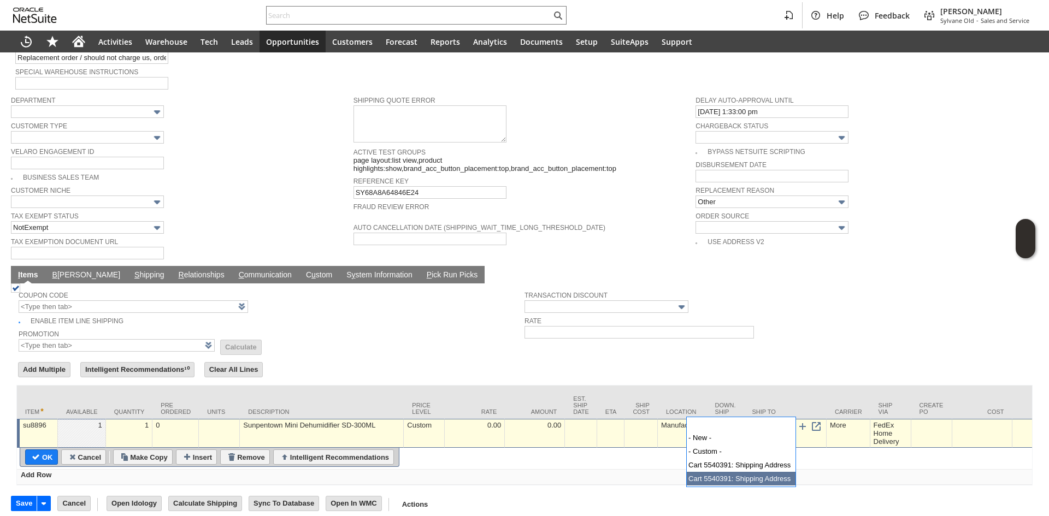
scroll to position [0, 0]
click at [786, 421] on img at bounding box center [786, 427] width 13 height 13
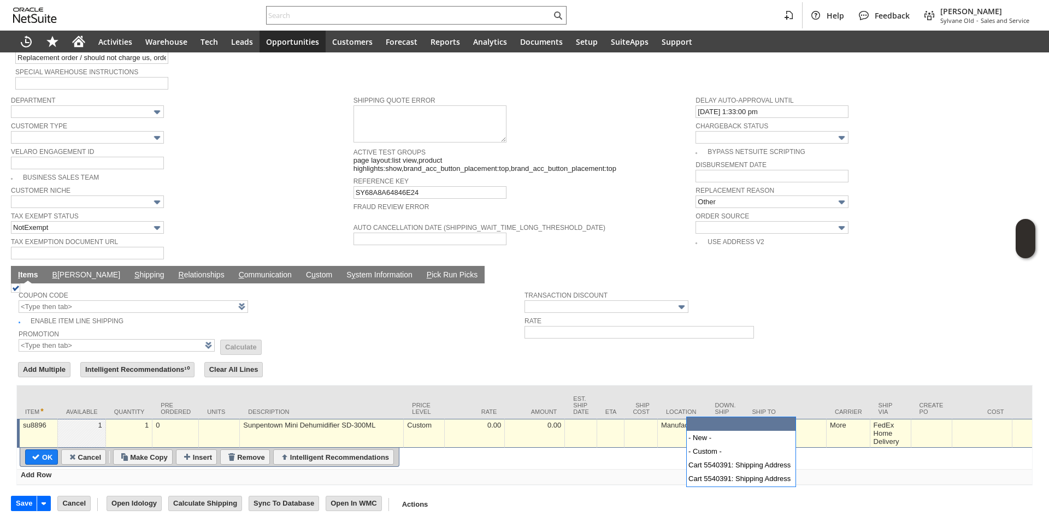
click at [831, 419] on td "More" at bounding box center [849, 433] width 44 height 29
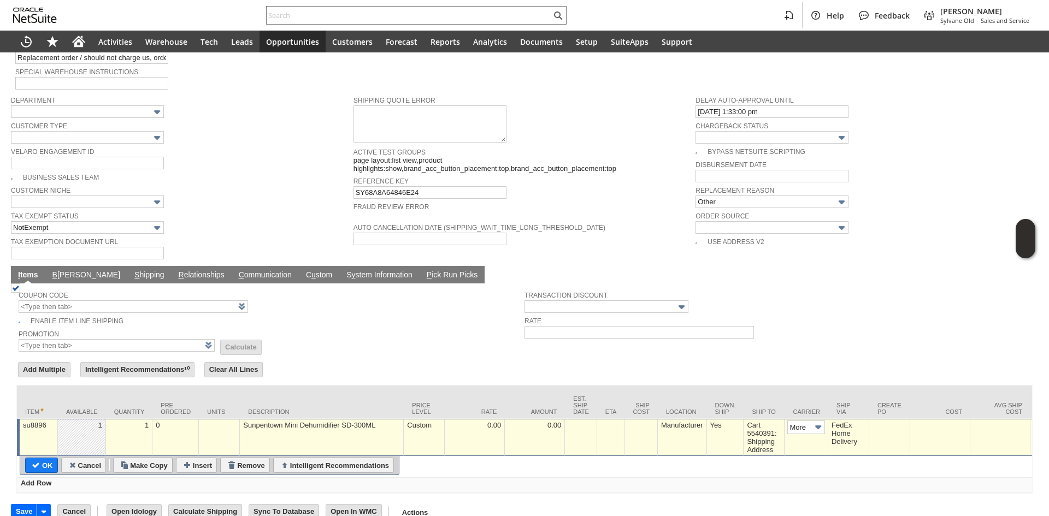
click at [758, 421] on div "Cart 5540391: Shipping Address" at bounding box center [763, 438] width 35 height 34
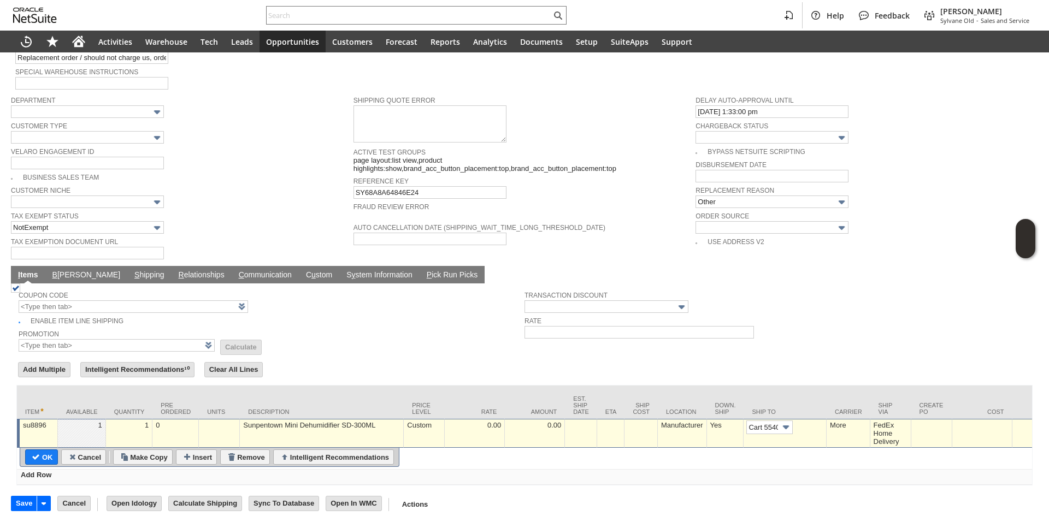
click at [817, 421] on link at bounding box center [816, 427] width 12 height 12
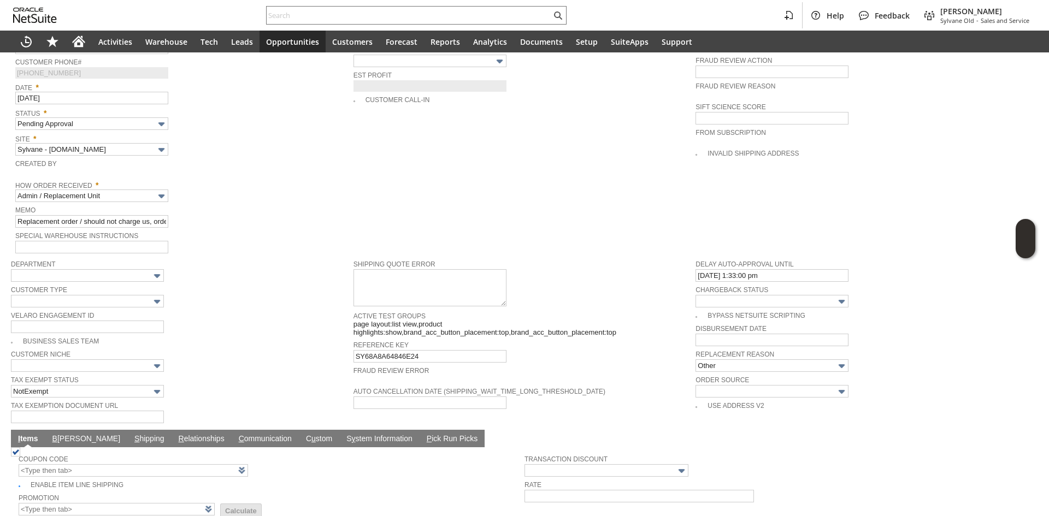
scroll to position [676, 0]
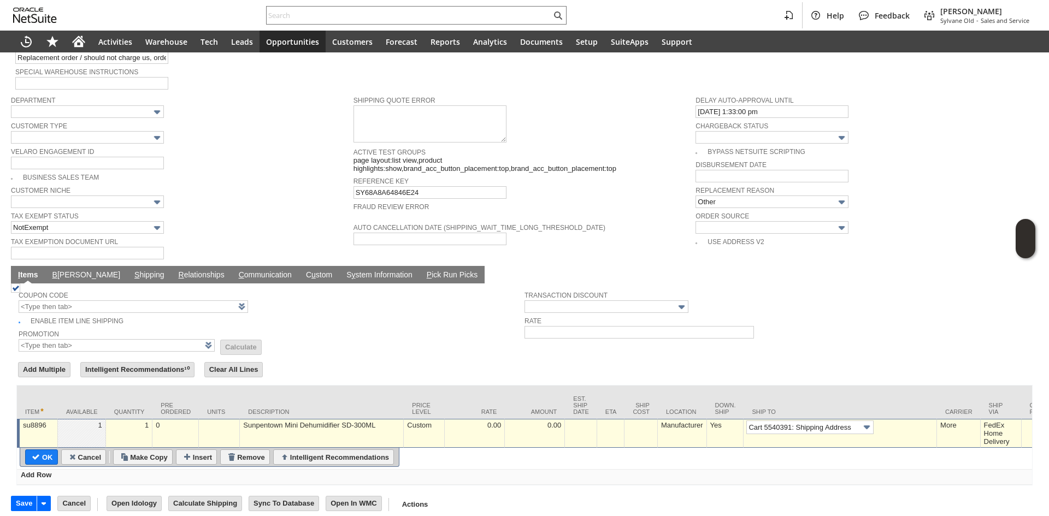
click at [50, 450] on input "OK" at bounding box center [42, 457] width 32 height 14
type input "Add"
type input "Copy Previous"
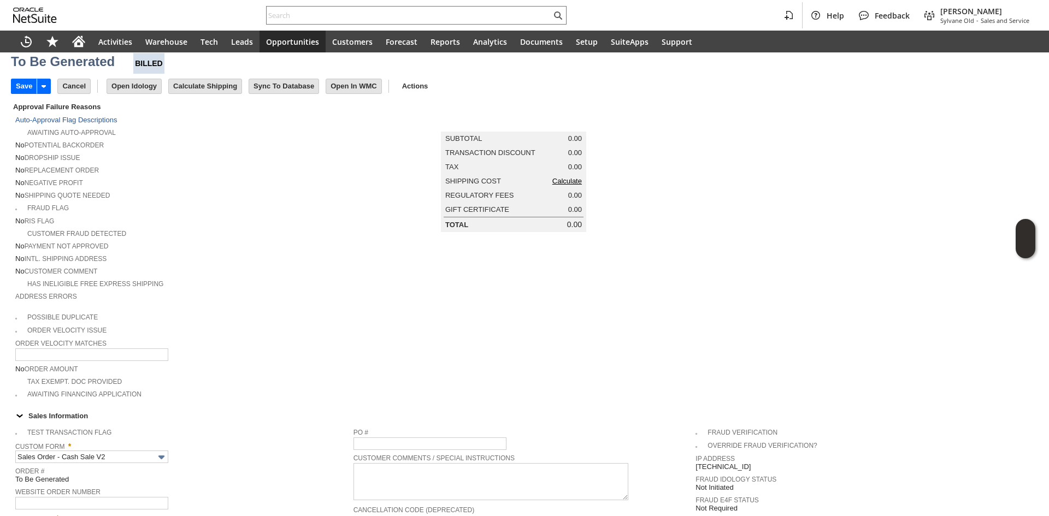
scroll to position [0, 0]
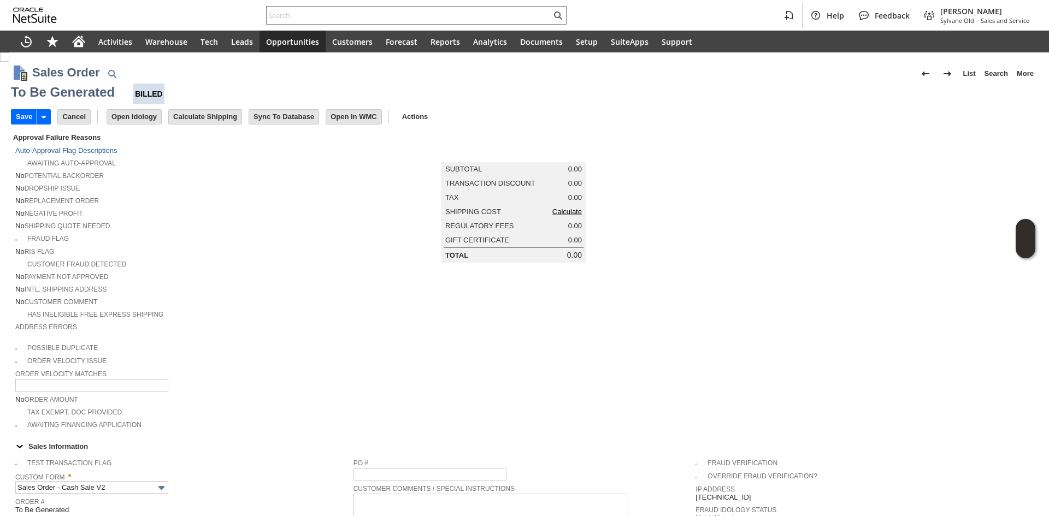
click at [555, 214] on link "Calculate" at bounding box center [567, 212] width 30 height 8
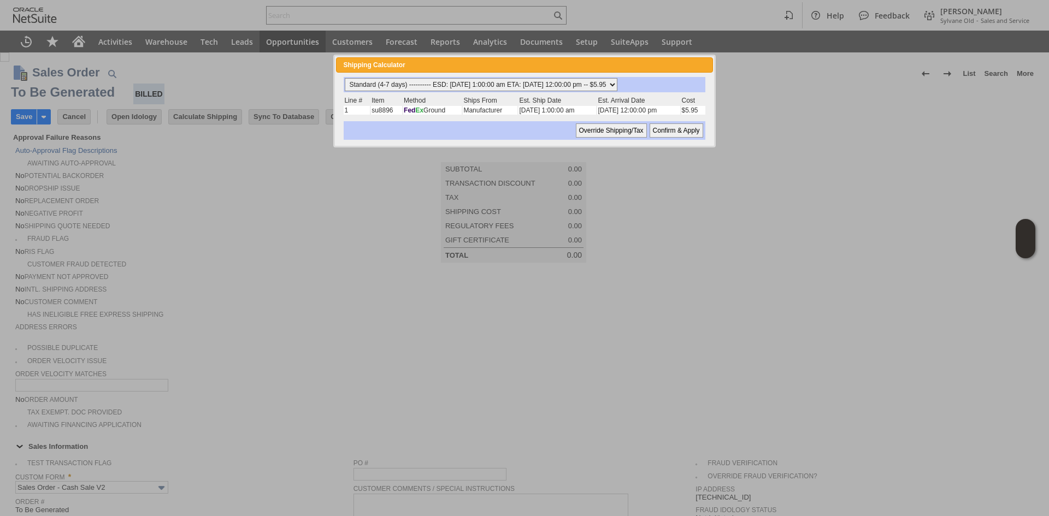
click at [463, 81] on select "Standard (4-7 days) ---------- ESD: 10/03/2025 1:00:00 am ETA: 10/08/2025 12:00…" at bounding box center [481, 84] width 273 height 13
click at [345, 78] on select "Standard (4-7 days) ---------- ESD: 10/03/2025 1:00:00 am ETA: 10/08/2025 12:00…" at bounding box center [481, 84] width 273 height 13
click at [666, 132] on input "Confirm & Apply" at bounding box center [677, 131] width 54 height 14
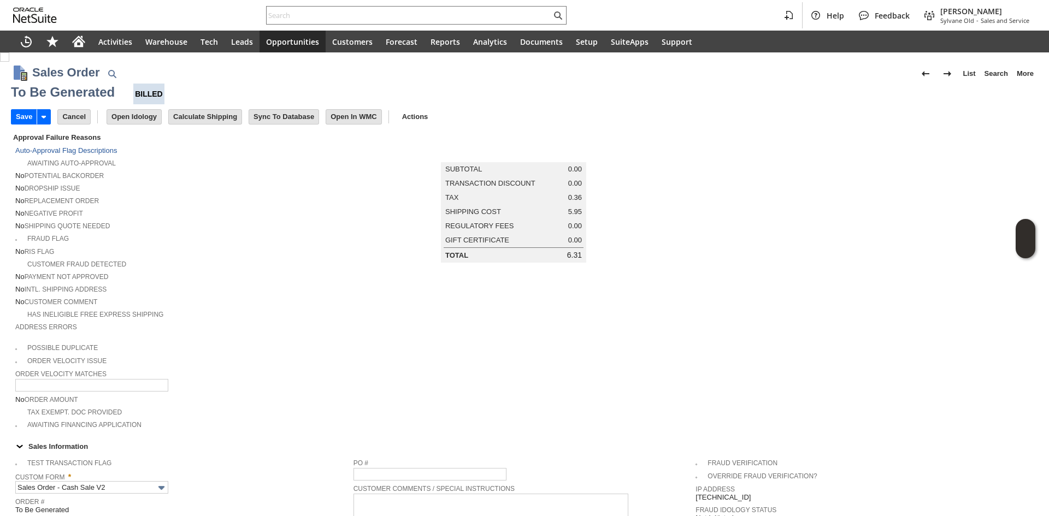
type input "Add"
type input "Copy Previous"
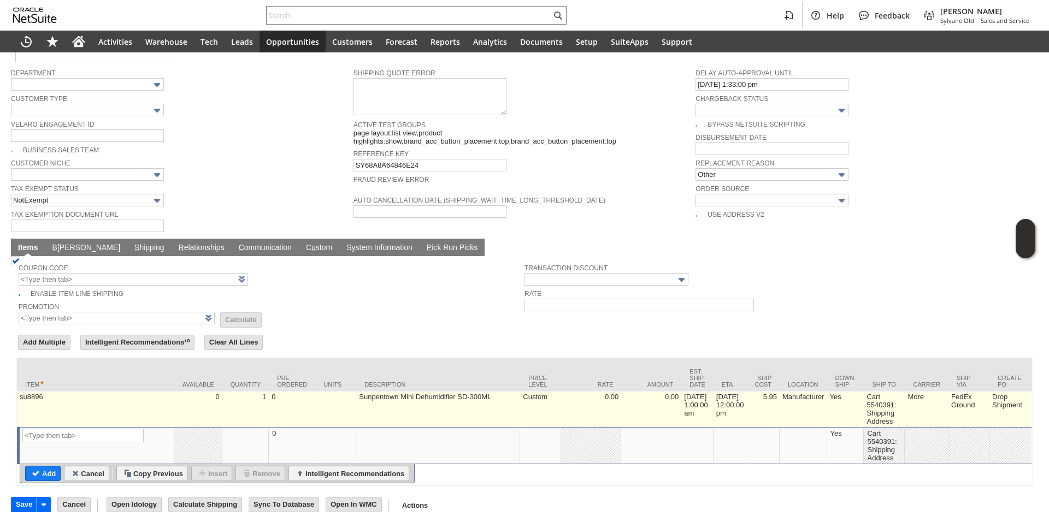
click at [780, 392] on td "5.95" at bounding box center [762, 410] width 33 height 36
type input "5.95"
type input "6.0%"
type input "OK"
type input "Make Copy"
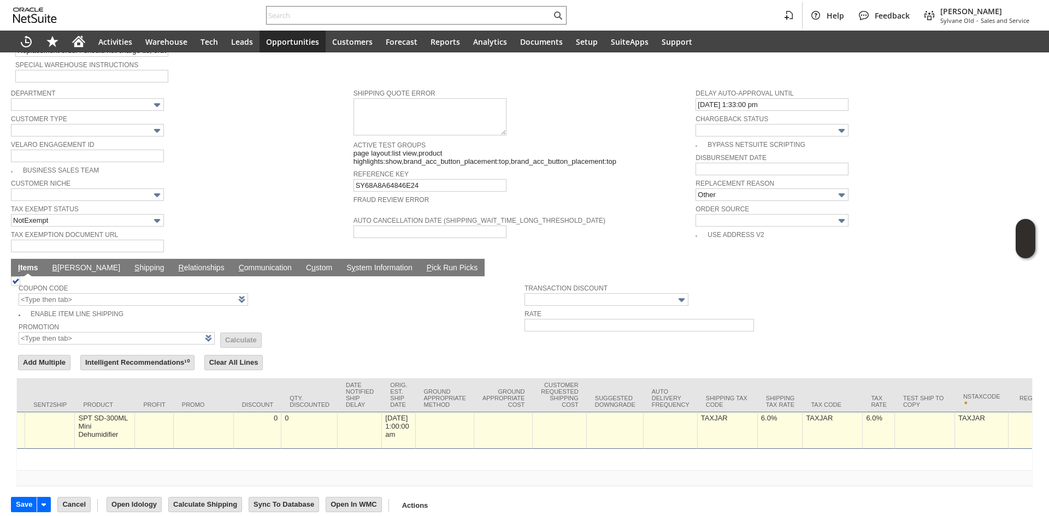
scroll to position [0, 1629]
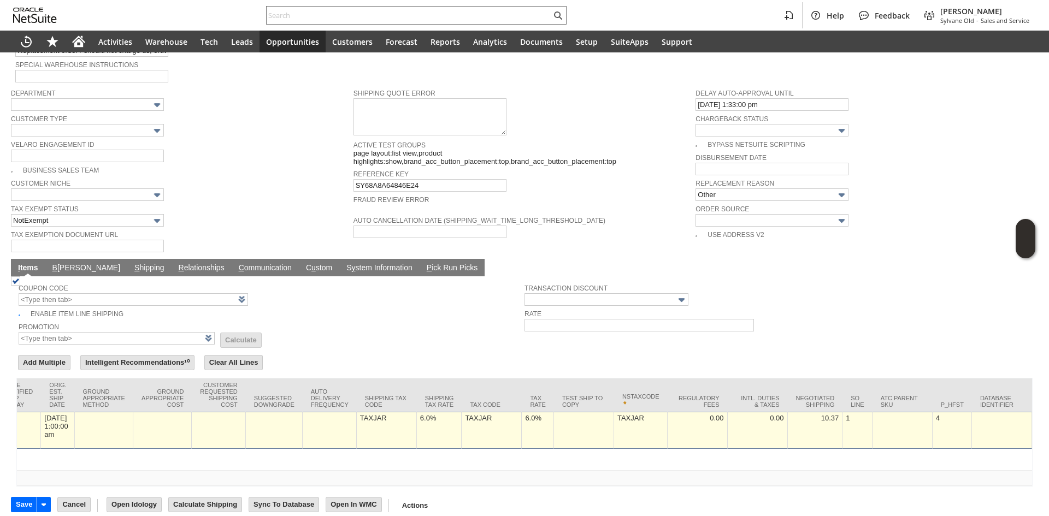
type input "0"
click at [544, 423] on td "6.0%" at bounding box center [538, 430] width 32 height 37
type input "0.0%"
click at [368, 419] on td "6.0%" at bounding box center [390, 430] width 45 height 37
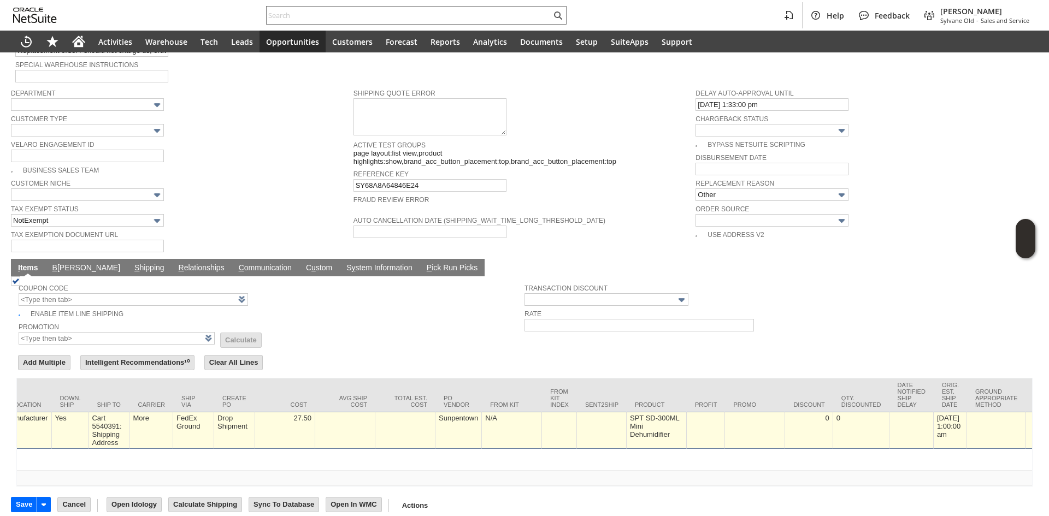
scroll to position [0, 0]
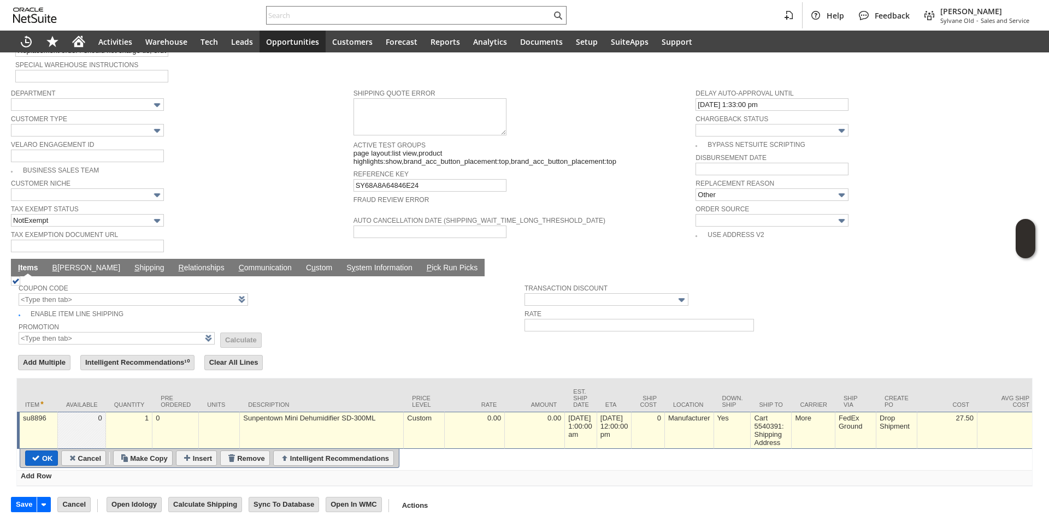
type input "0.0%"
click at [33, 451] on input "OK" at bounding box center [42, 458] width 32 height 14
type input "Add"
type input "Copy Previous"
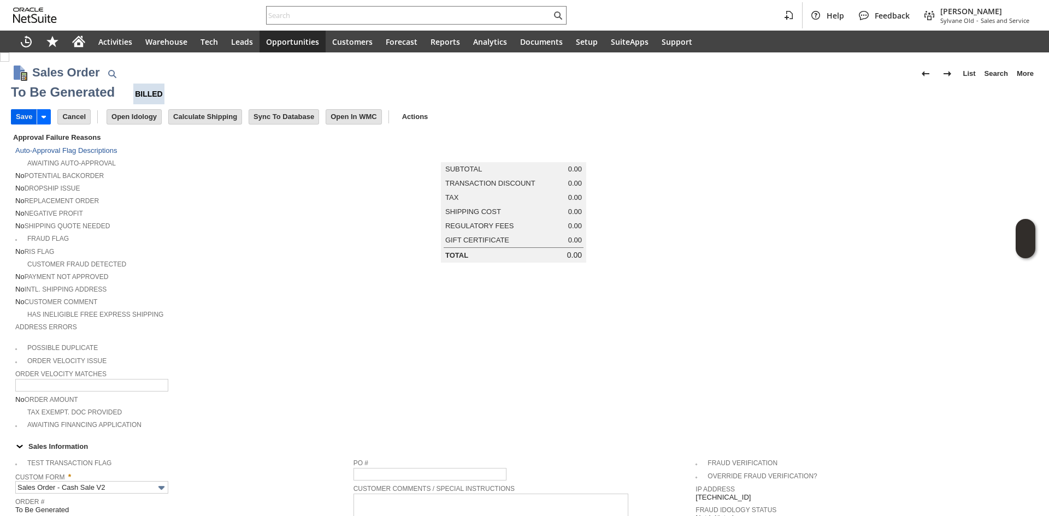
drag, startPoint x: 9, startPoint y: 119, endPoint x: 17, endPoint y: 119, distance: 7.7
click at [19, 120] on input "Save" at bounding box center [23, 117] width 25 height 14
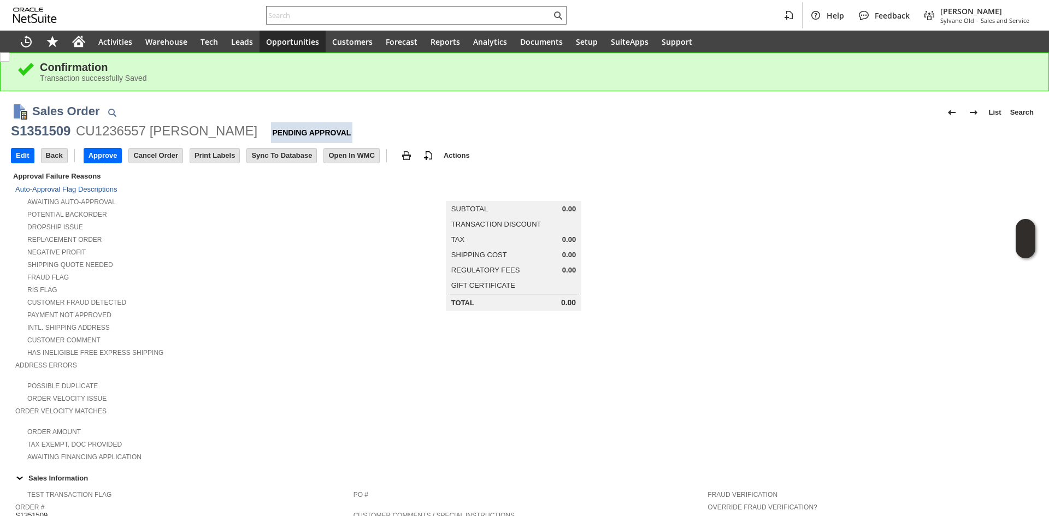
click at [43, 134] on div "S1351509" at bounding box center [41, 130] width 60 height 17
copy div "S1351509"
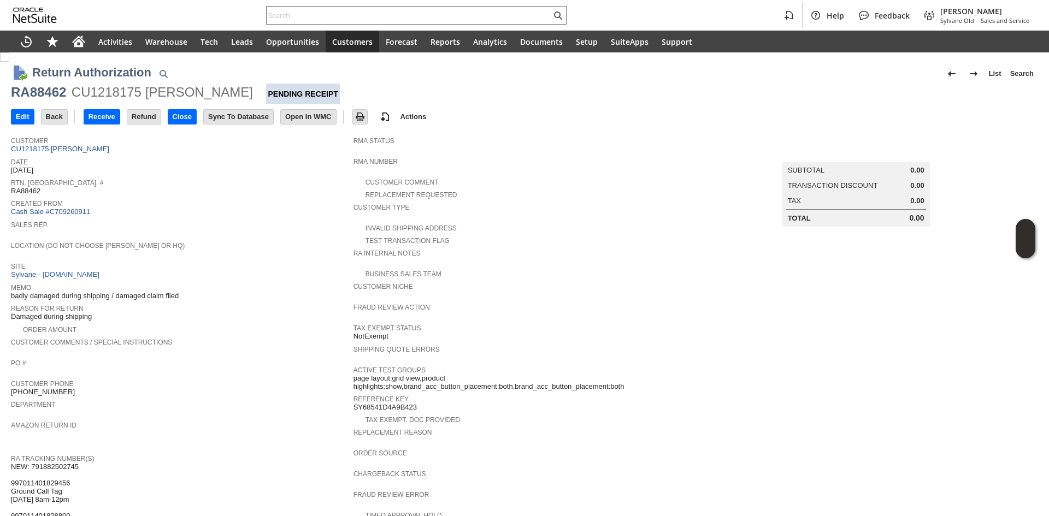
click at [73, 155] on span "Date" at bounding box center [179, 160] width 337 height 11
click at [78, 149] on link "CU1218175 [PERSON_NAME]" at bounding box center [61, 149] width 101 height 8
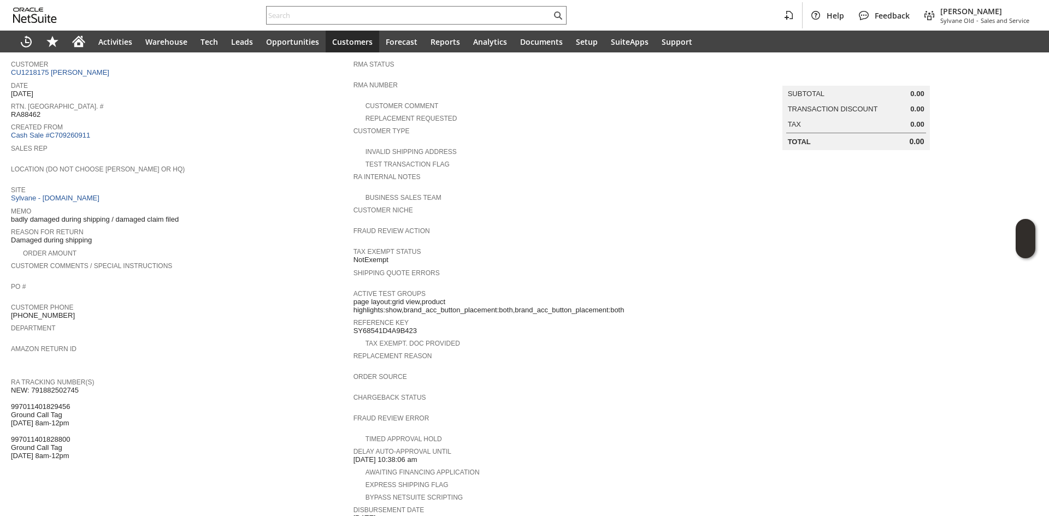
scroll to position [273, 0]
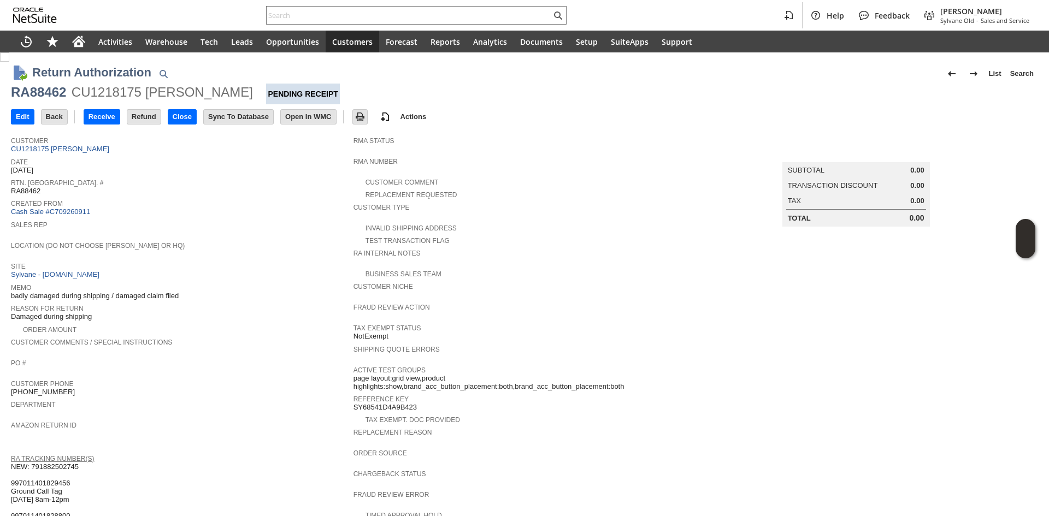
click at [67, 455] on link "RA Tracking Number(s)" at bounding box center [52, 459] width 83 height 8
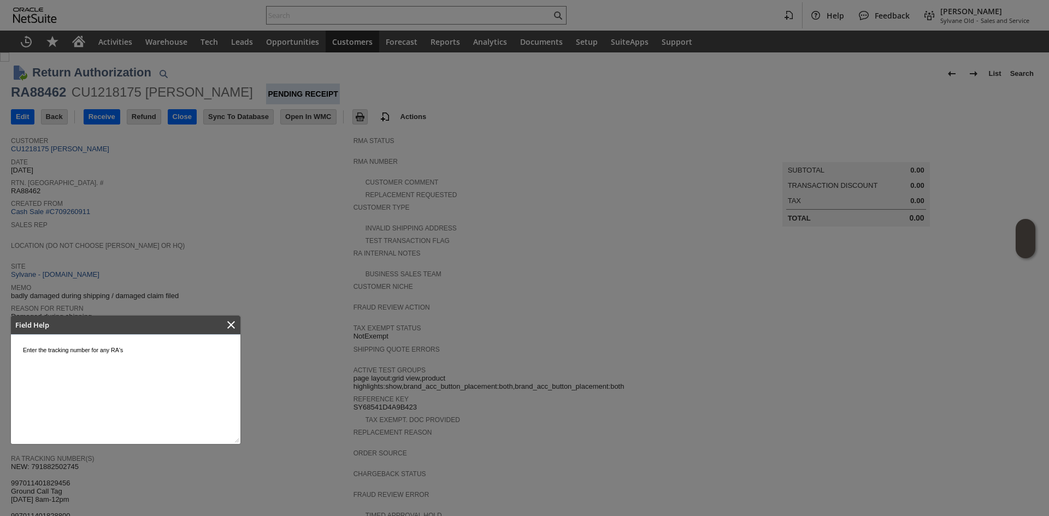
click at [239, 328] on div at bounding box center [231, 325] width 19 height 19
click at [236, 322] on icon "Close" at bounding box center [231, 325] width 13 height 13
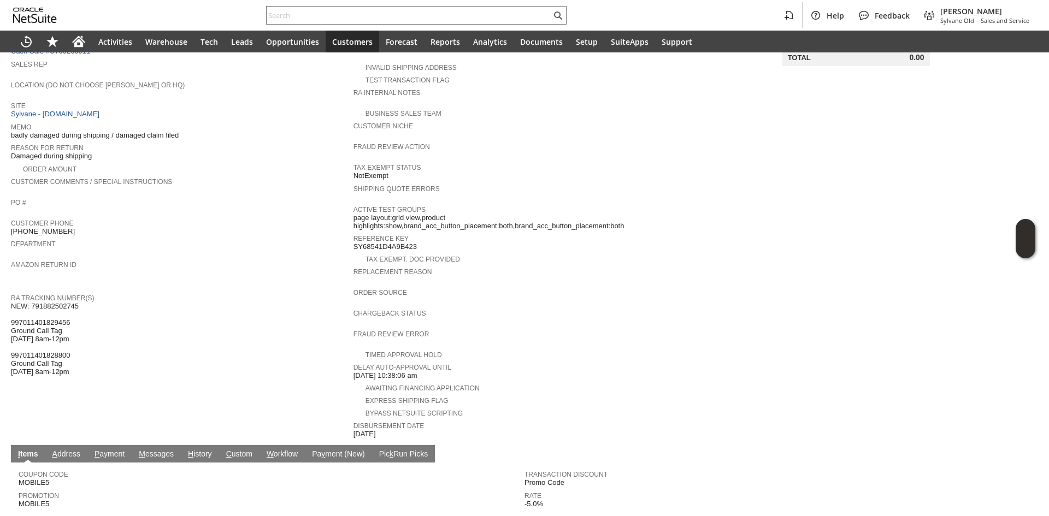
scroll to position [273, 0]
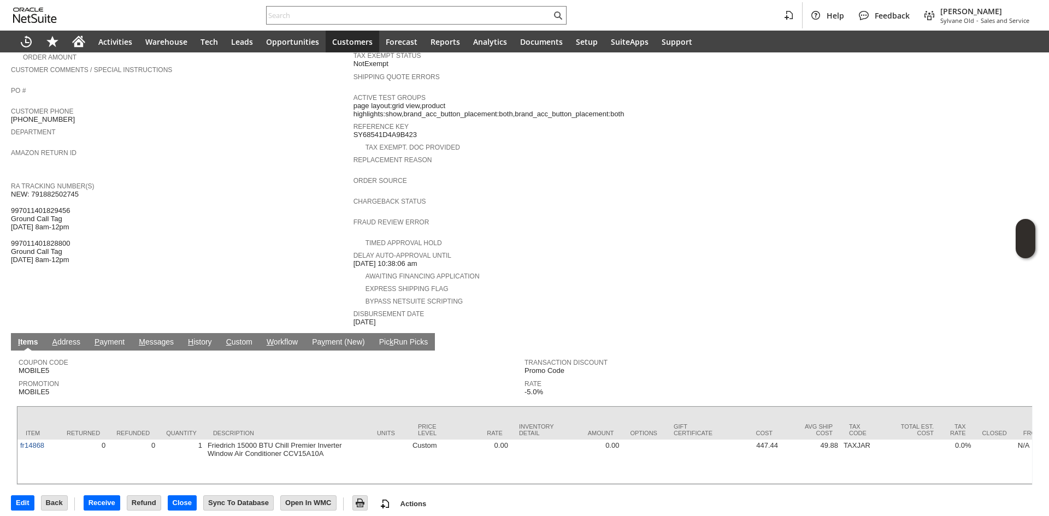
drag, startPoint x: 562, startPoint y: 232, endPoint x: 575, endPoint y: 142, distance: 91.7
click at [561, 236] on div "Timed Approval Hold" at bounding box center [525, 241] width 343 height 11
